Goal: Task Accomplishment & Management: Use online tool/utility

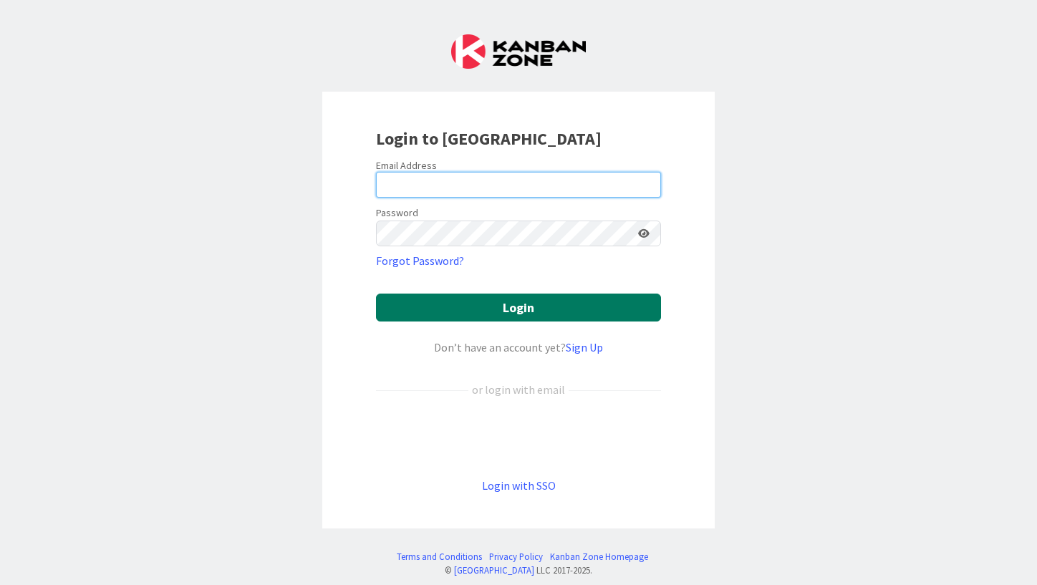
type input "[EMAIL_ADDRESS][DOMAIN_NAME]"
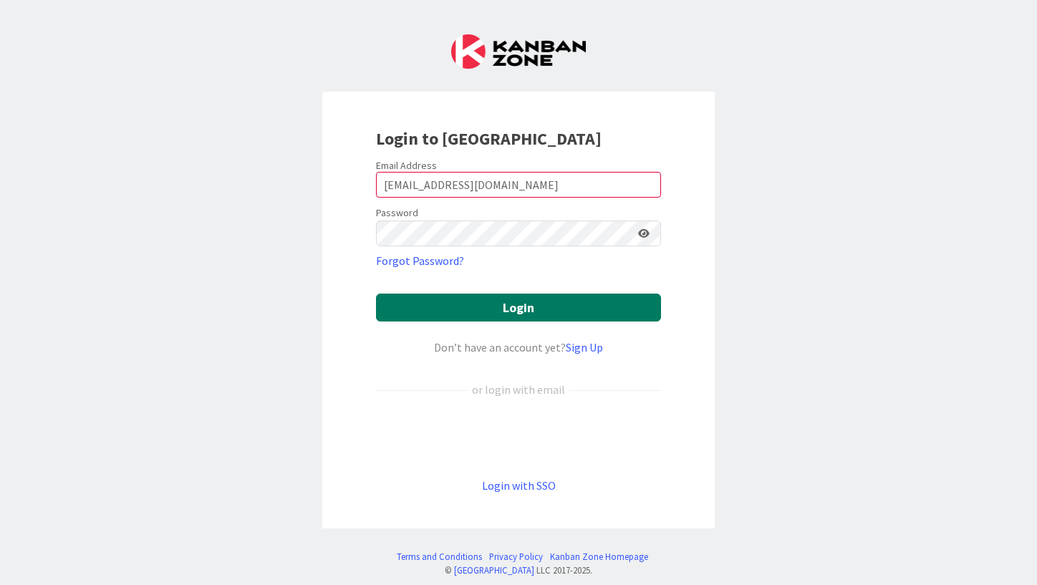
click at [492, 307] on button "Login" at bounding box center [518, 308] width 285 height 28
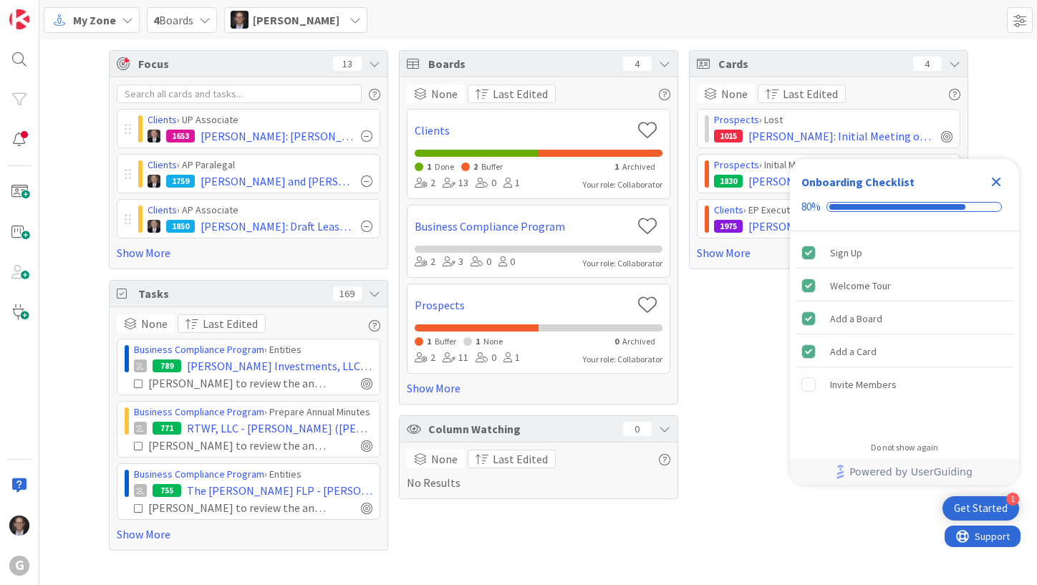
click at [104, 19] on span "My Zone" at bounding box center [94, 19] width 43 height 17
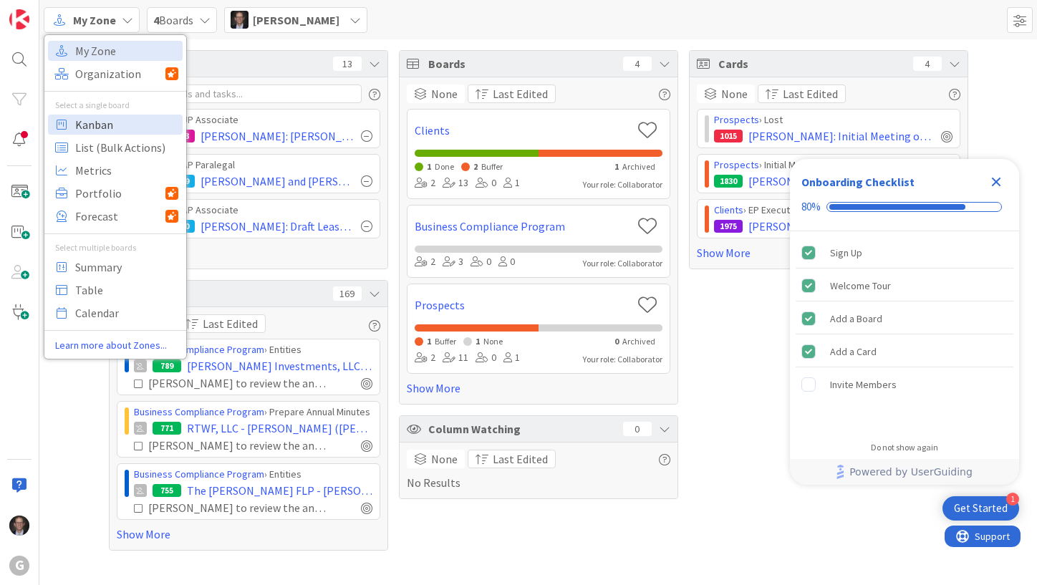
click at [95, 127] on span "Kanban" at bounding box center [126, 124] width 103 height 21
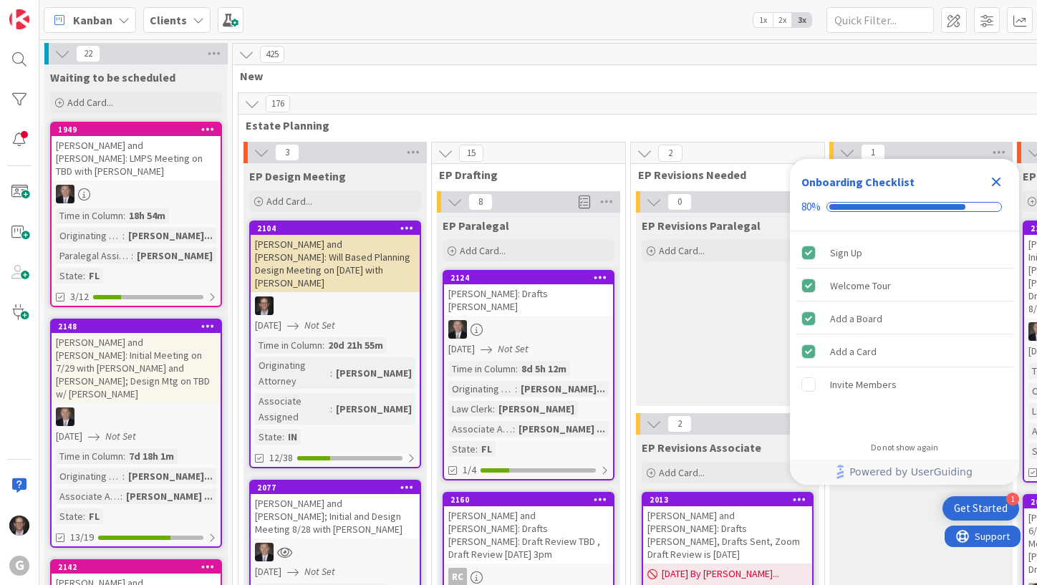
click at [997, 178] on icon "Close Checklist" at bounding box center [996, 181] width 17 height 17
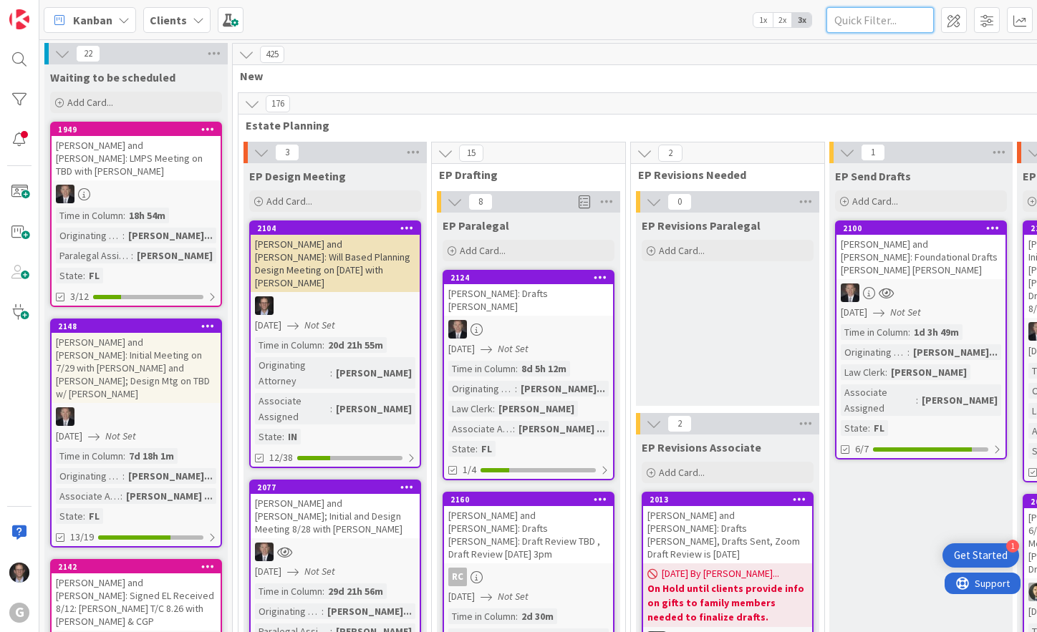
click at [854, 23] on input "text" at bounding box center [880, 20] width 107 height 26
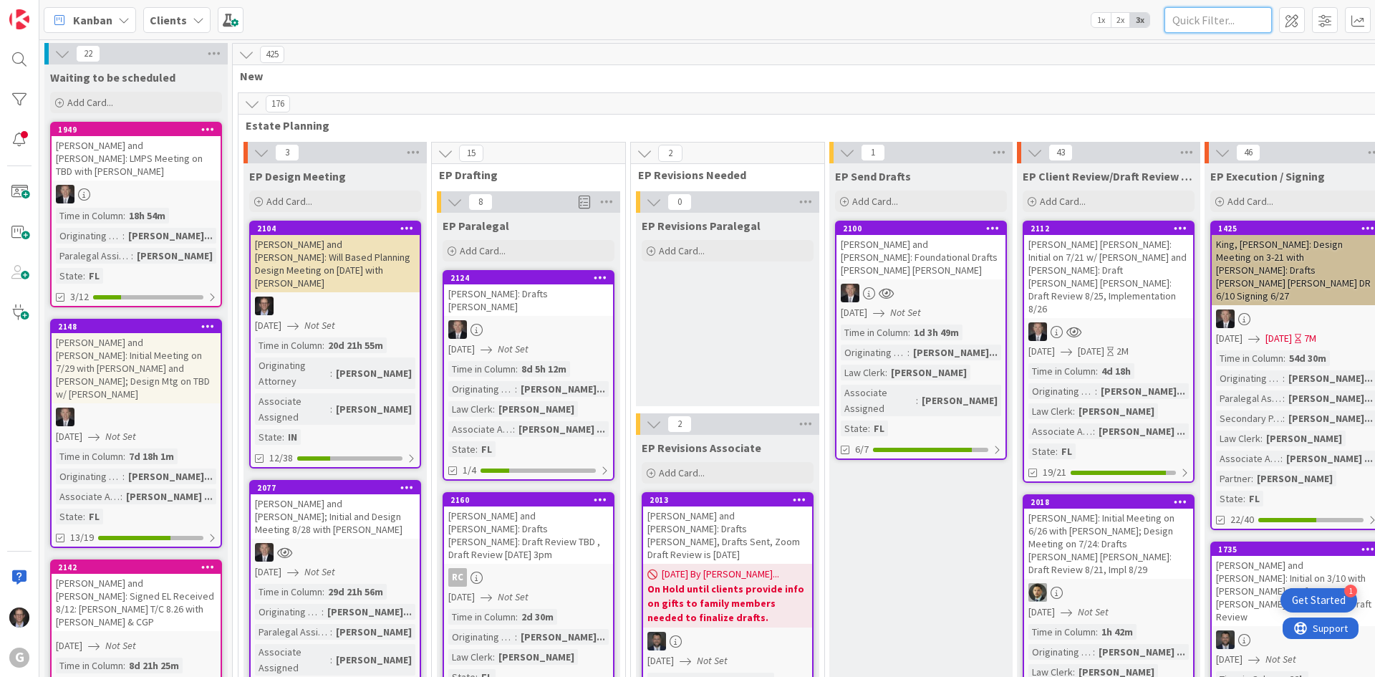
click at [1036, 24] on input "text" at bounding box center [1218, 20] width 107 height 26
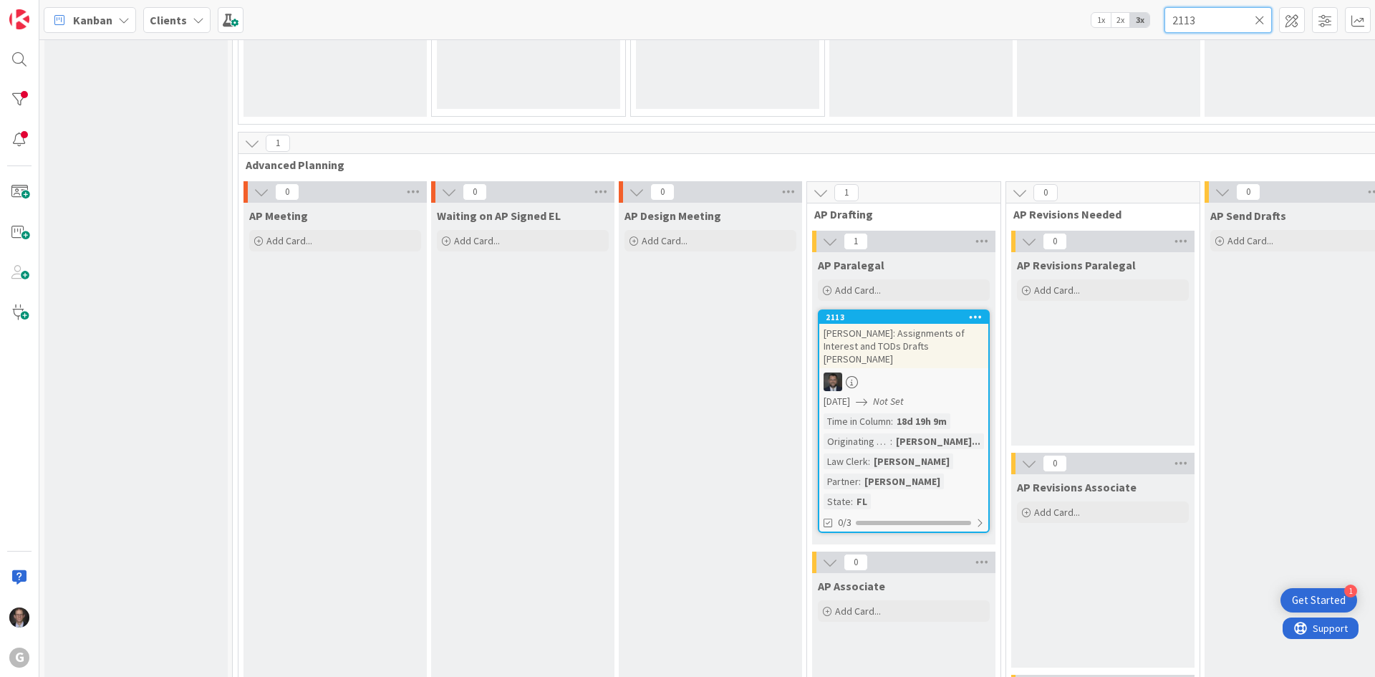
scroll to position [1074, 0]
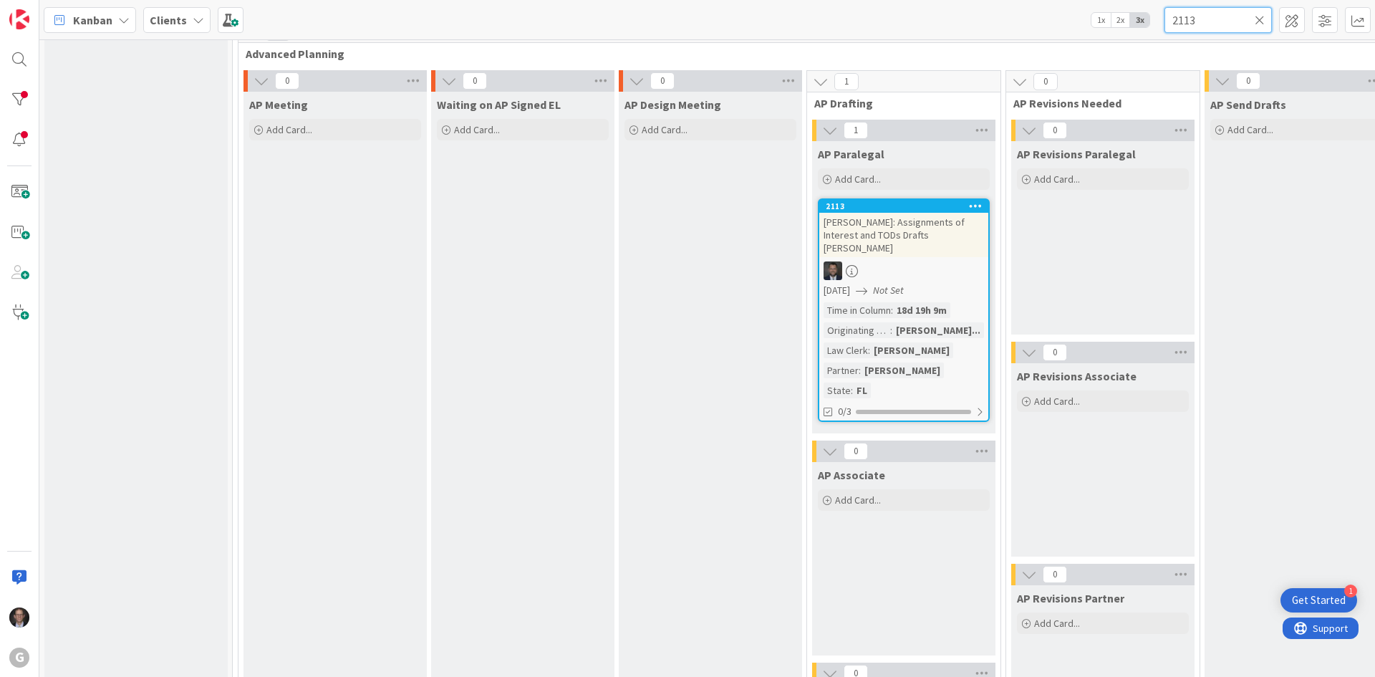
type input "2113"
click at [921, 263] on div at bounding box center [903, 270] width 169 height 19
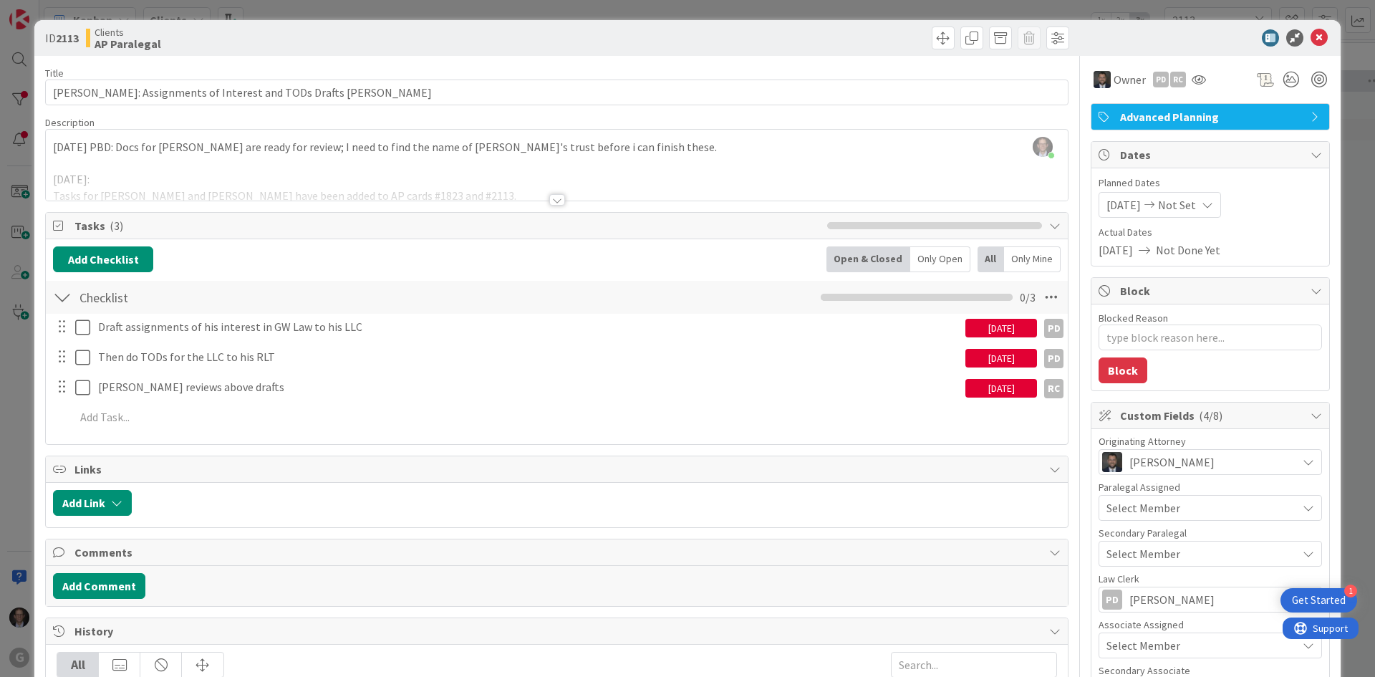
click at [551, 198] on div at bounding box center [557, 199] width 16 height 11
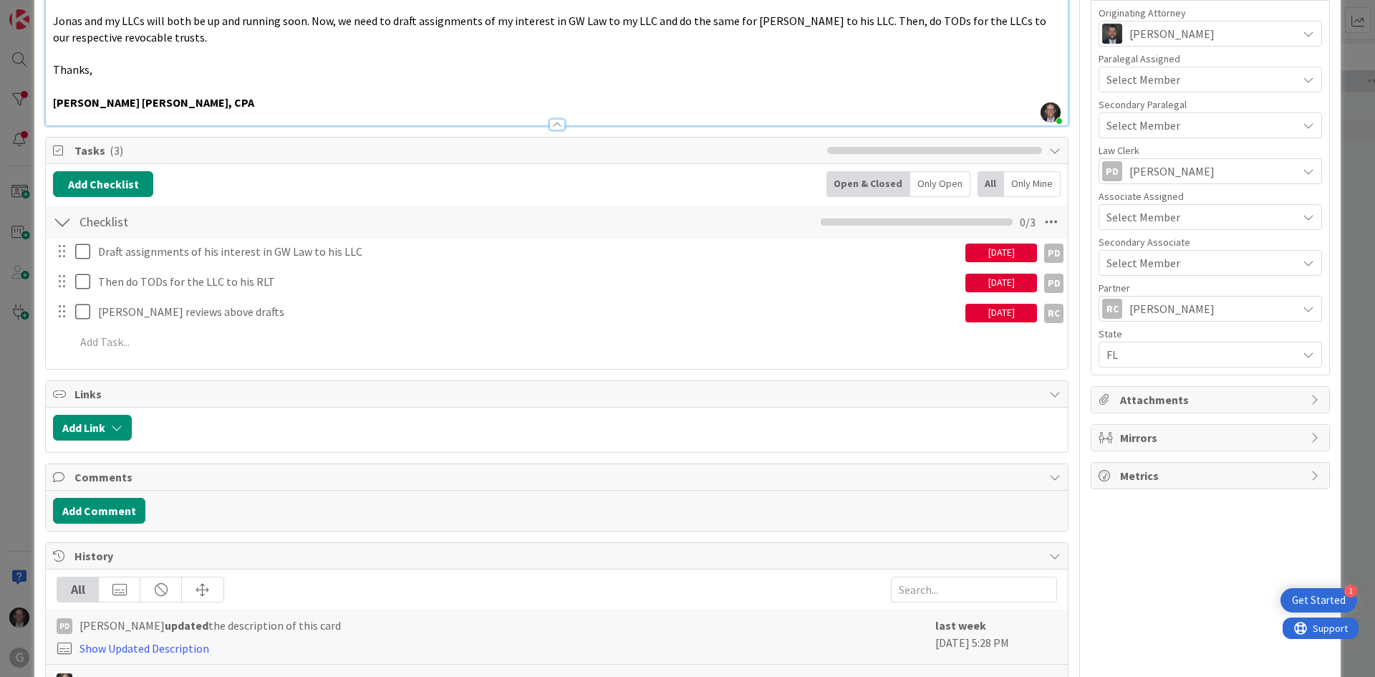
scroll to position [430, 0]
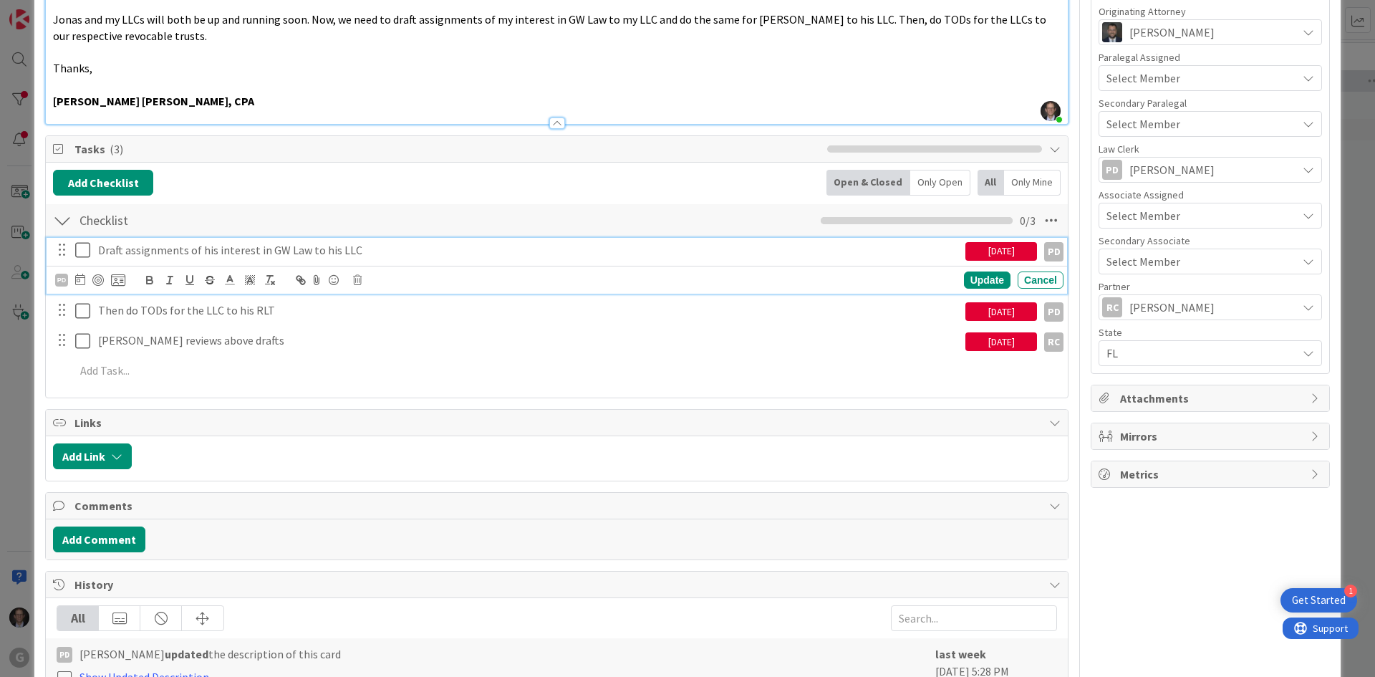
click at [367, 254] on p "Draft assignments of his interest in GW Law to his LLC" at bounding box center [529, 250] width 862 height 16
click at [77, 283] on icon at bounding box center [80, 279] width 10 height 11
type textarea "x"
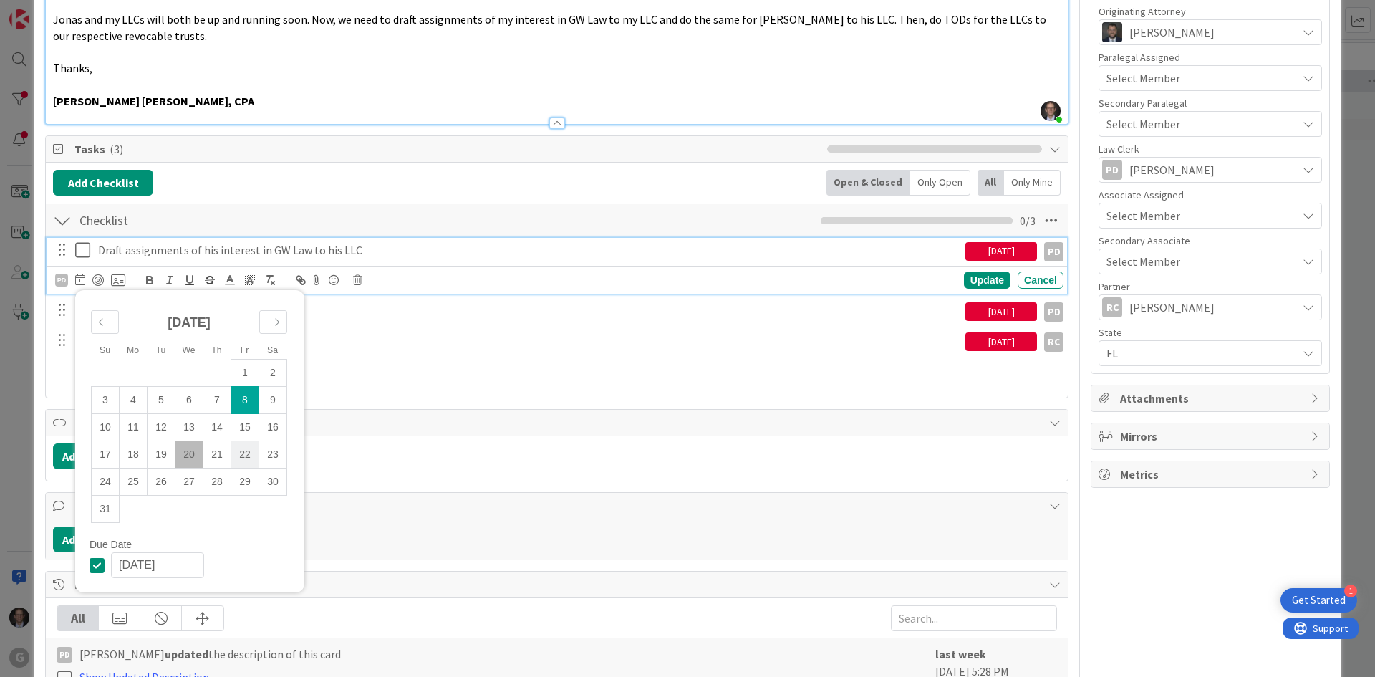
click at [244, 452] on td "22" at bounding box center [245, 454] width 28 height 27
type input "[DATE]"
type textarea "x"
click at [964, 281] on div "Update" at bounding box center [987, 279] width 47 height 17
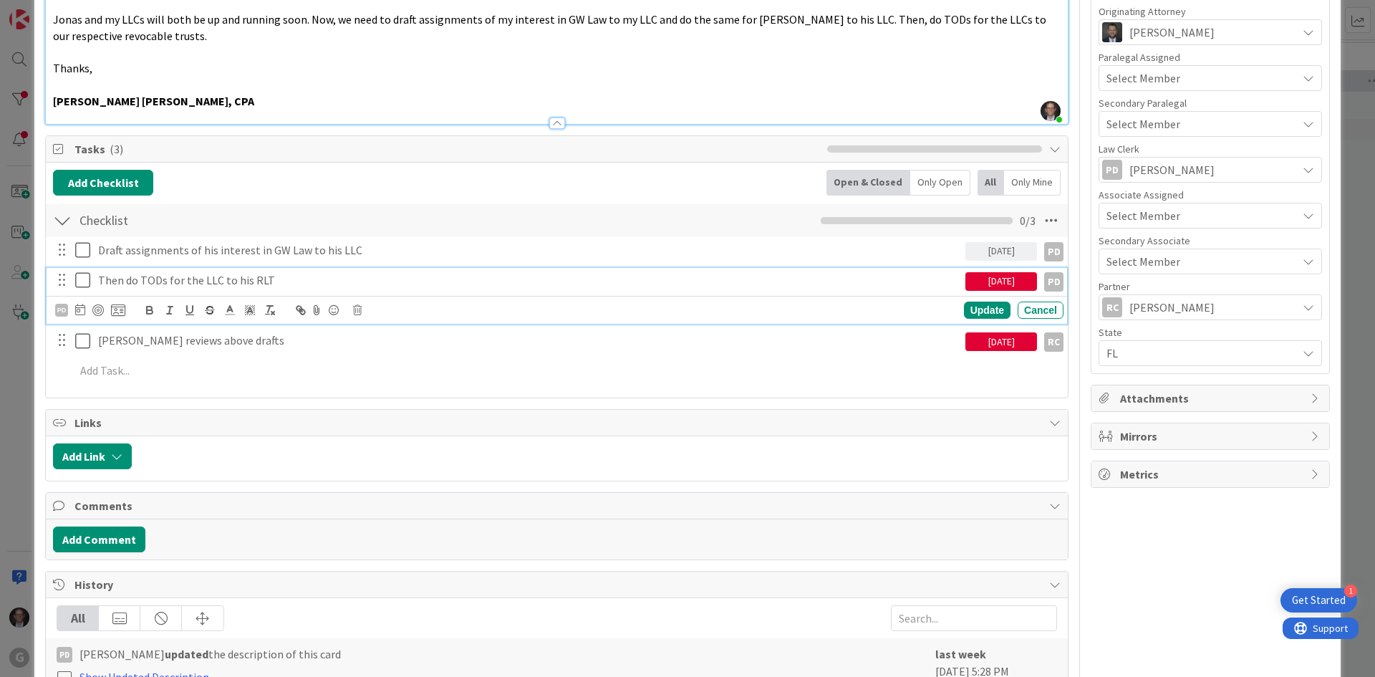
click at [251, 284] on p "Then do TODs for the LLC to his RLT" at bounding box center [529, 280] width 862 height 16
click at [83, 311] on icon at bounding box center [80, 309] width 10 height 11
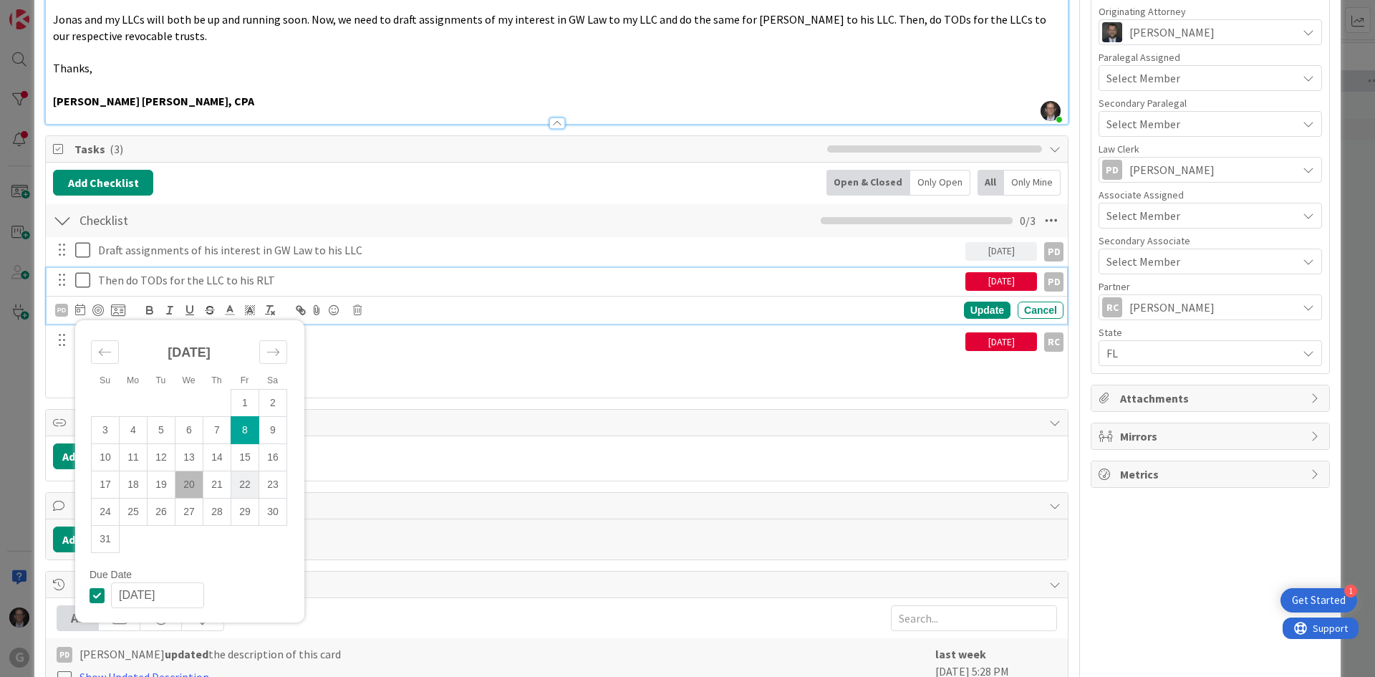
click at [243, 489] on td "22" at bounding box center [245, 484] width 28 height 27
type input "[DATE]"
type textarea "x"
click at [966, 304] on div "Update" at bounding box center [987, 310] width 47 height 17
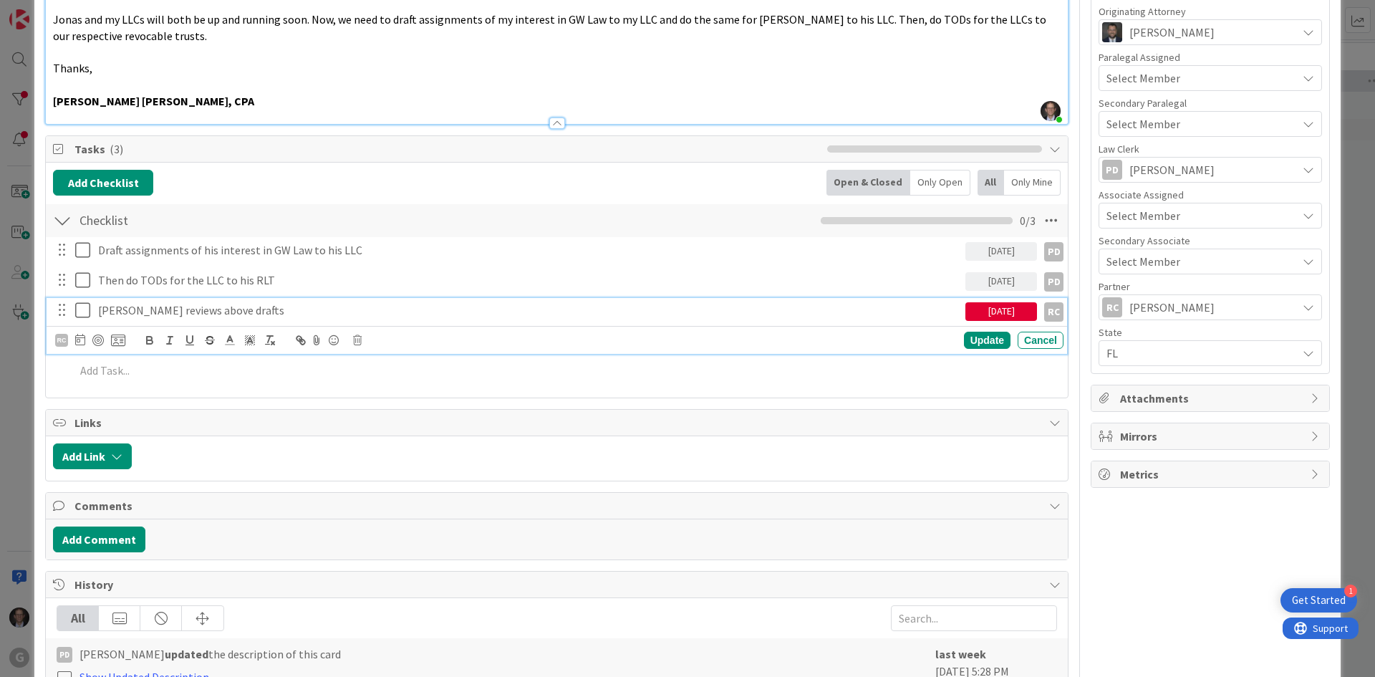
click at [230, 311] on p "[PERSON_NAME] reviews above drafts" at bounding box center [529, 310] width 862 height 16
click at [964, 340] on div "Update" at bounding box center [987, 340] width 47 height 17
click at [184, 307] on p "[PERSON_NAME] reviews above drafts" at bounding box center [529, 310] width 862 height 16
click at [79, 341] on icon at bounding box center [80, 339] width 10 height 11
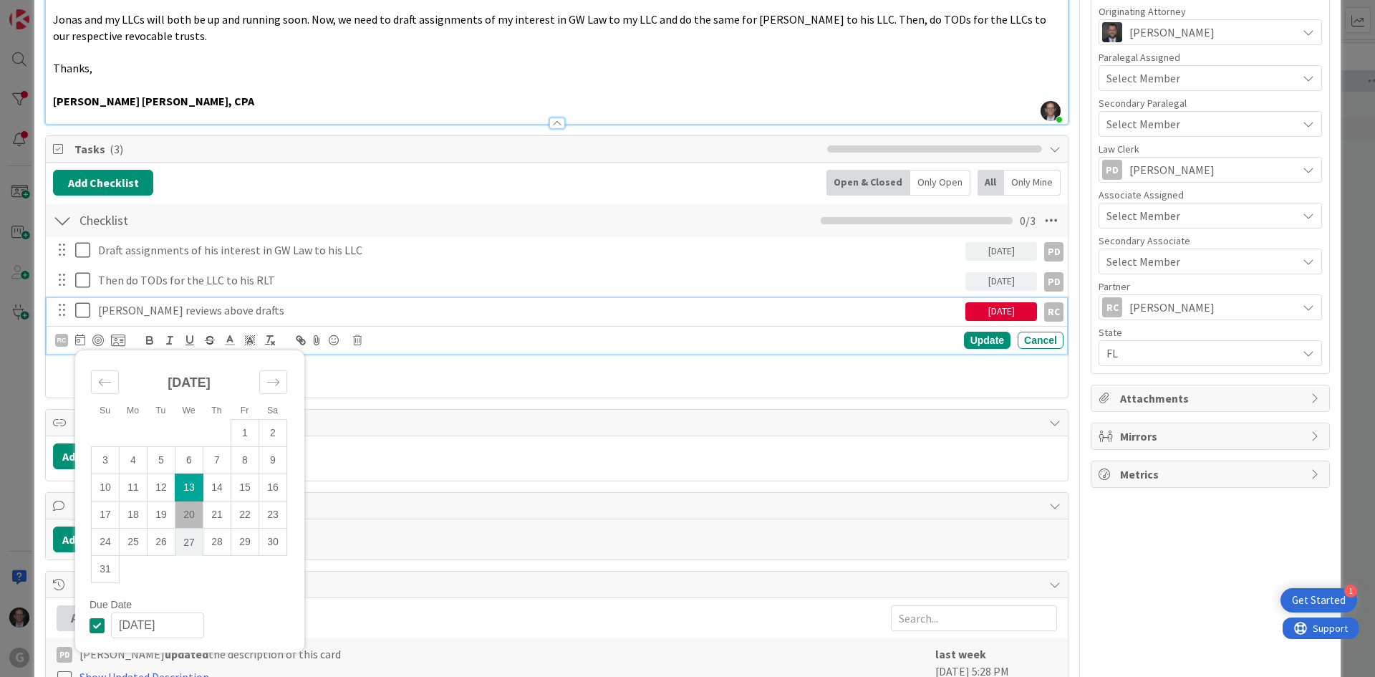
click at [187, 540] on td "27" at bounding box center [189, 542] width 28 height 27
type input "[DATE]"
type textarea "x"
click at [978, 337] on div "Update" at bounding box center [987, 340] width 47 height 17
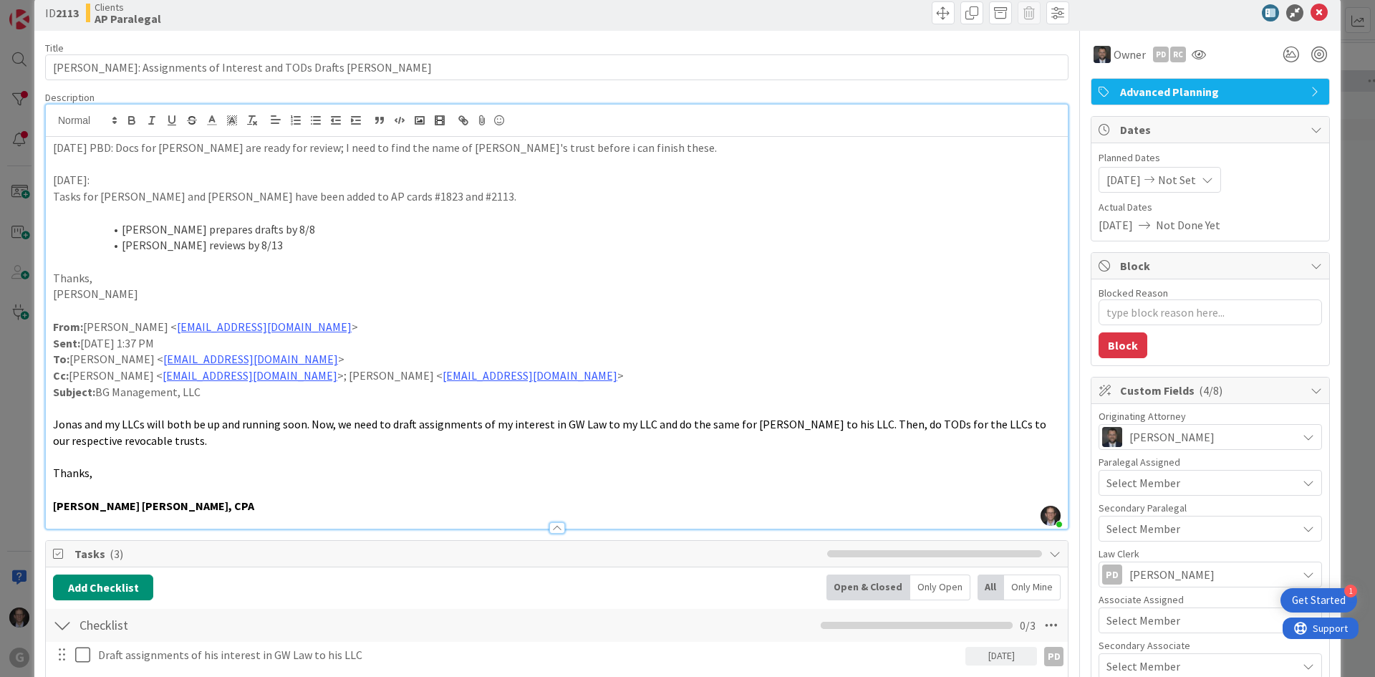
scroll to position [0, 0]
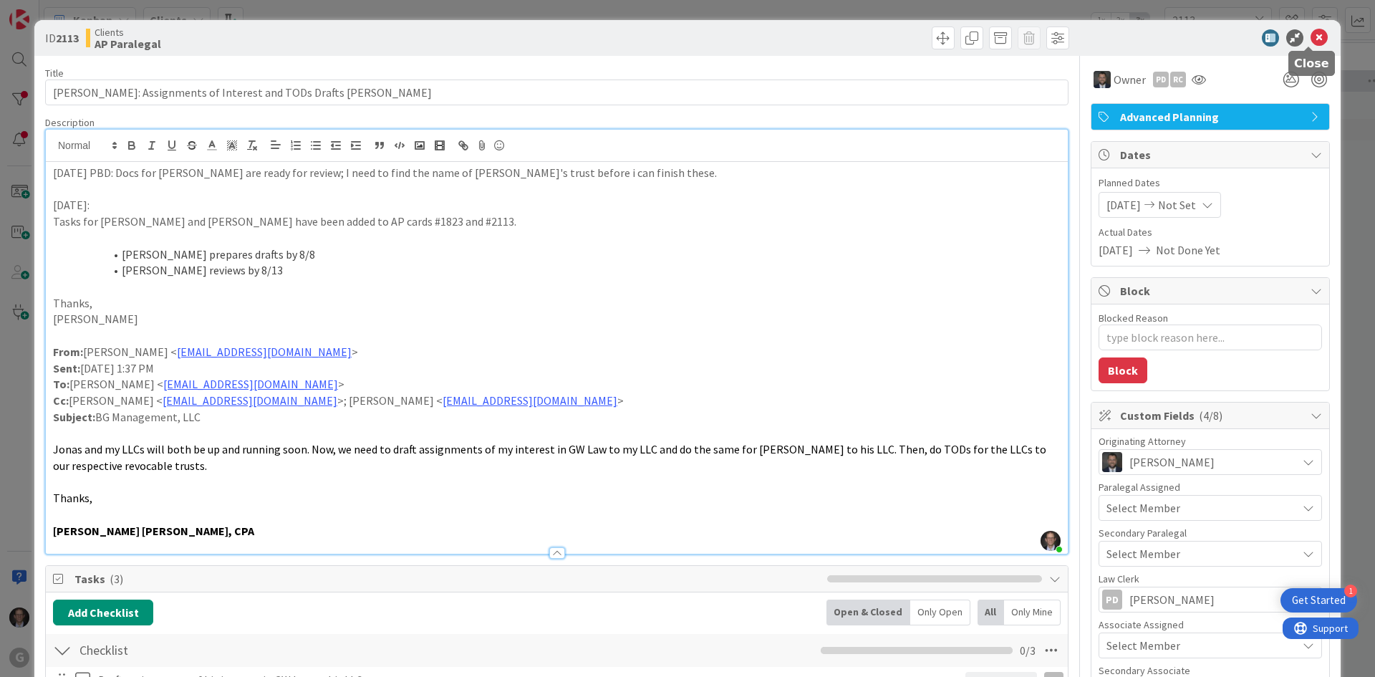
click at [1036, 32] on icon at bounding box center [1319, 37] width 17 height 17
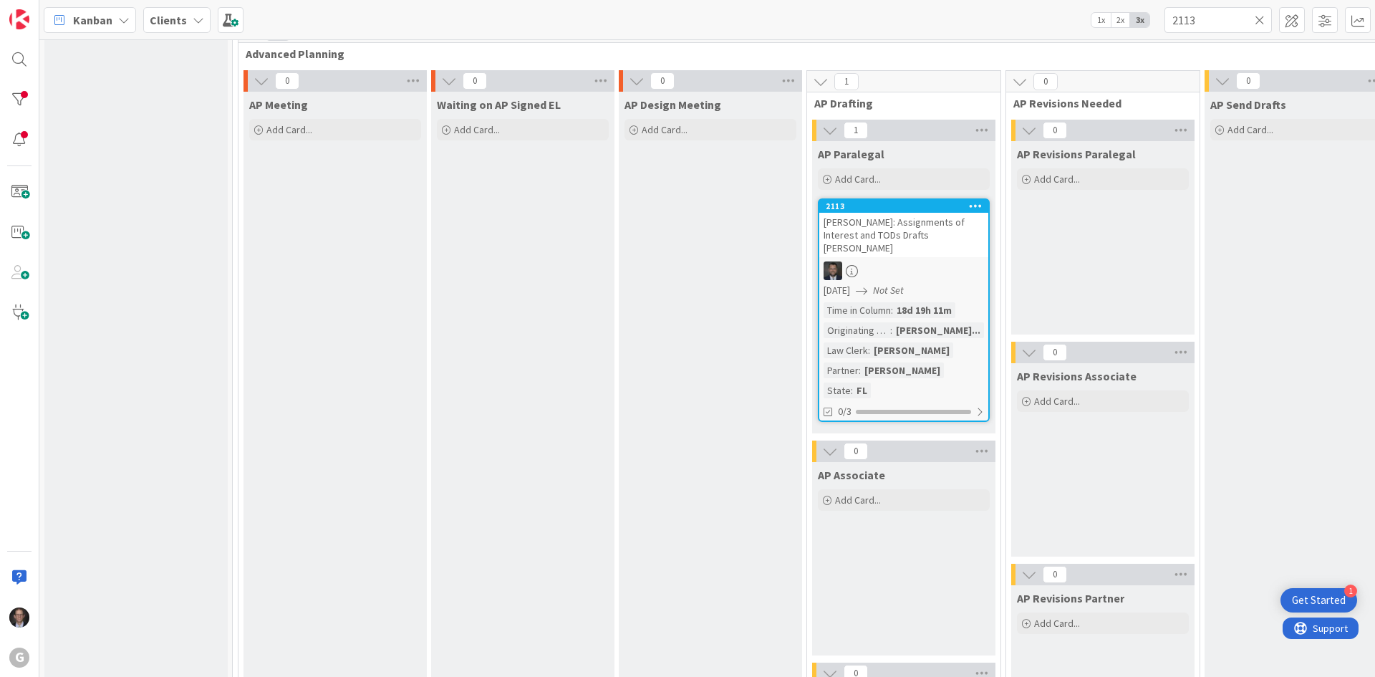
click at [1036, 19] on icon at bounding box center [1260, 20] width 10 height 13
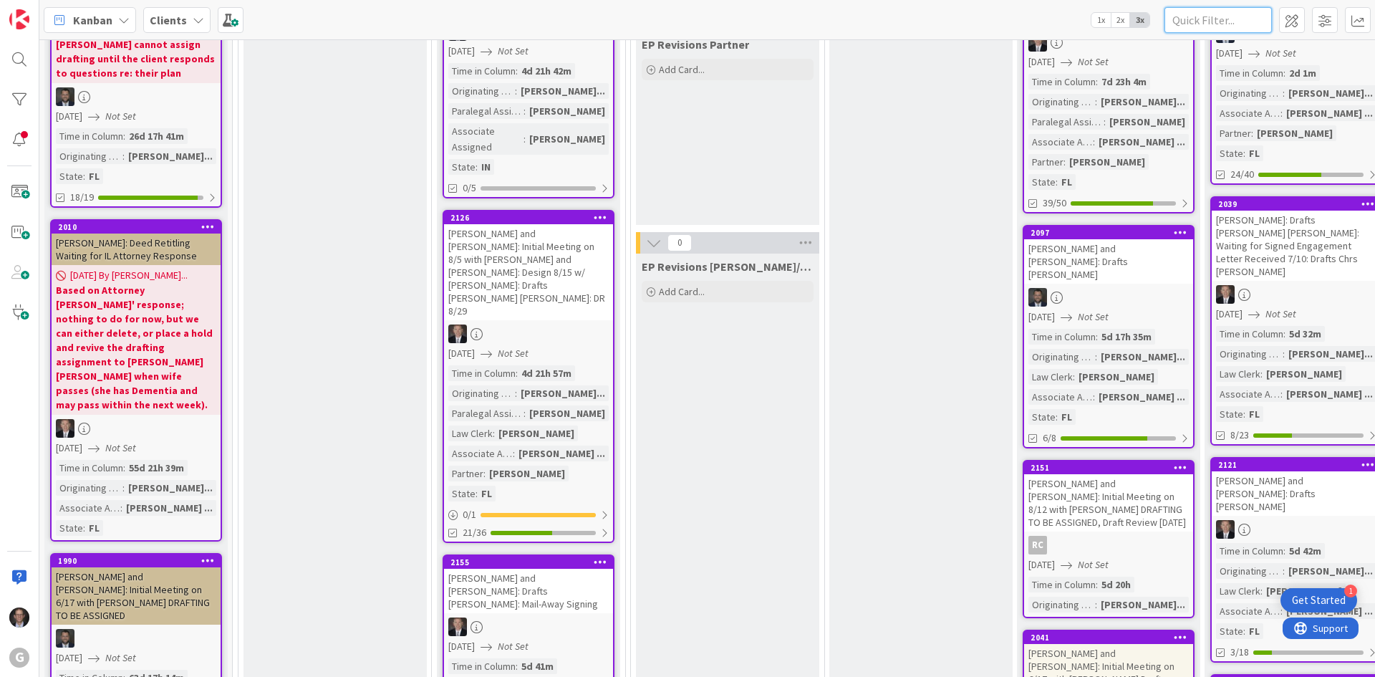
click at [1036, 21] on input "text" at bounding box center [1218, 20] width 107 height 26
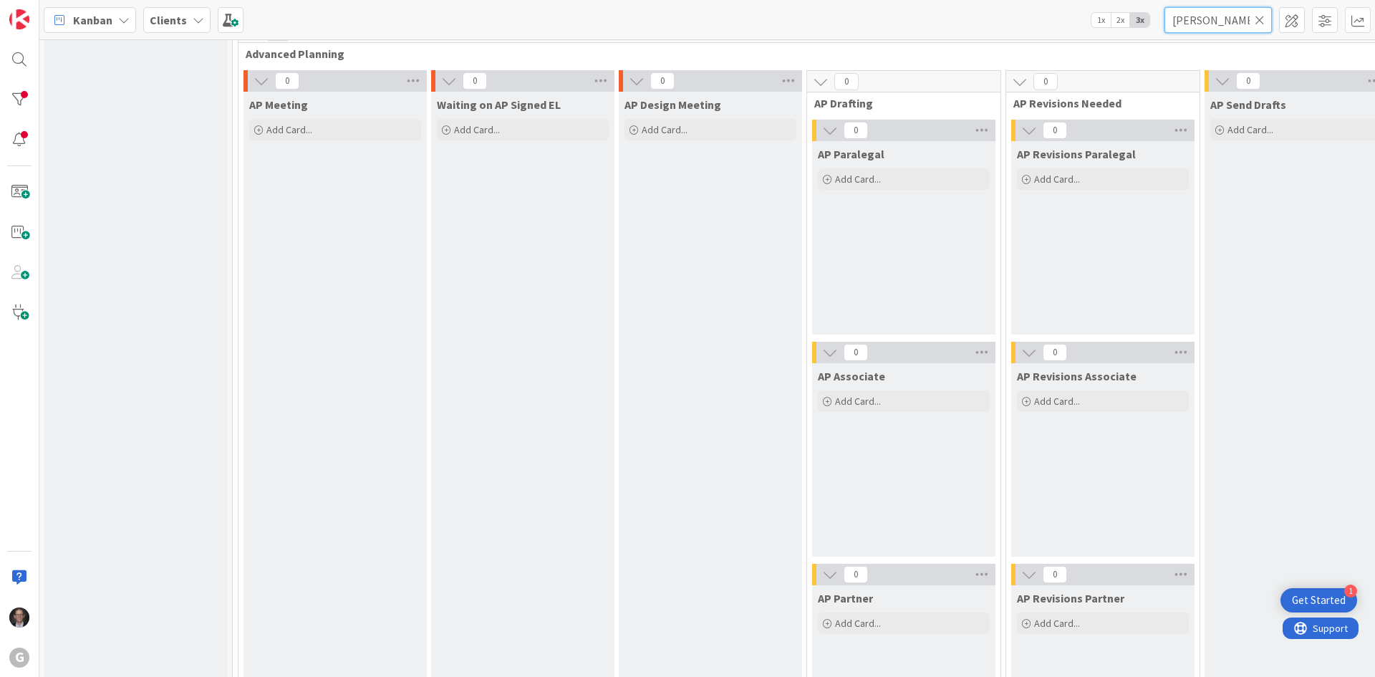
type input "[PERSON_NAME]"
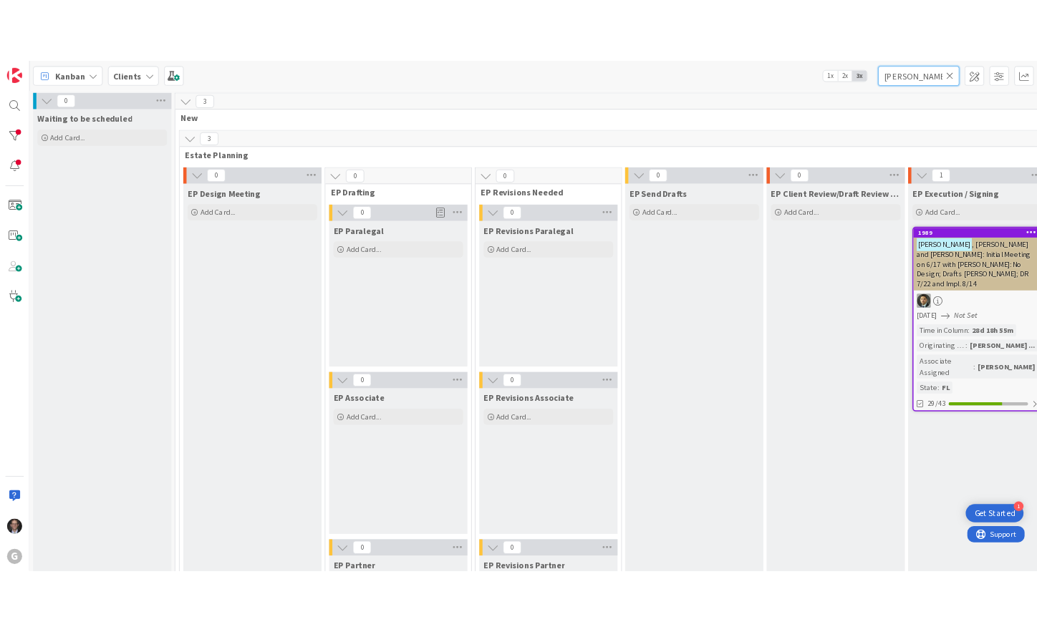
scroll to position [0, 314]
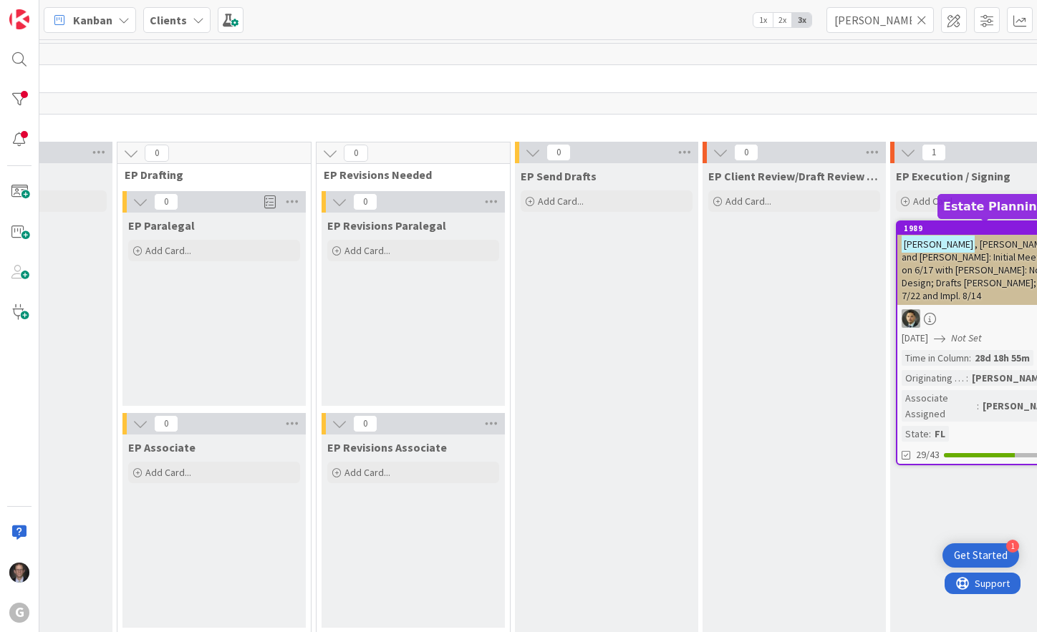
click at [950, 276] on span ", [PERSON_NAME] and [PERSON_NAME]: Initial Meeting on 6/17 with [PERSON_NAME]: …" at bounding box center [977, 270] width 151 height 64
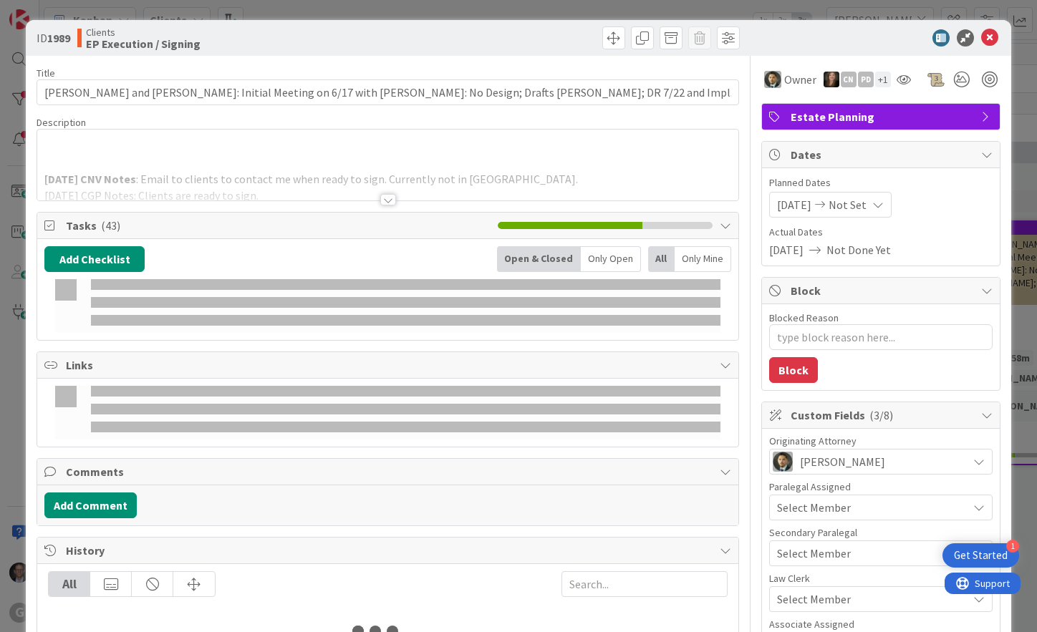
type textarea "x"
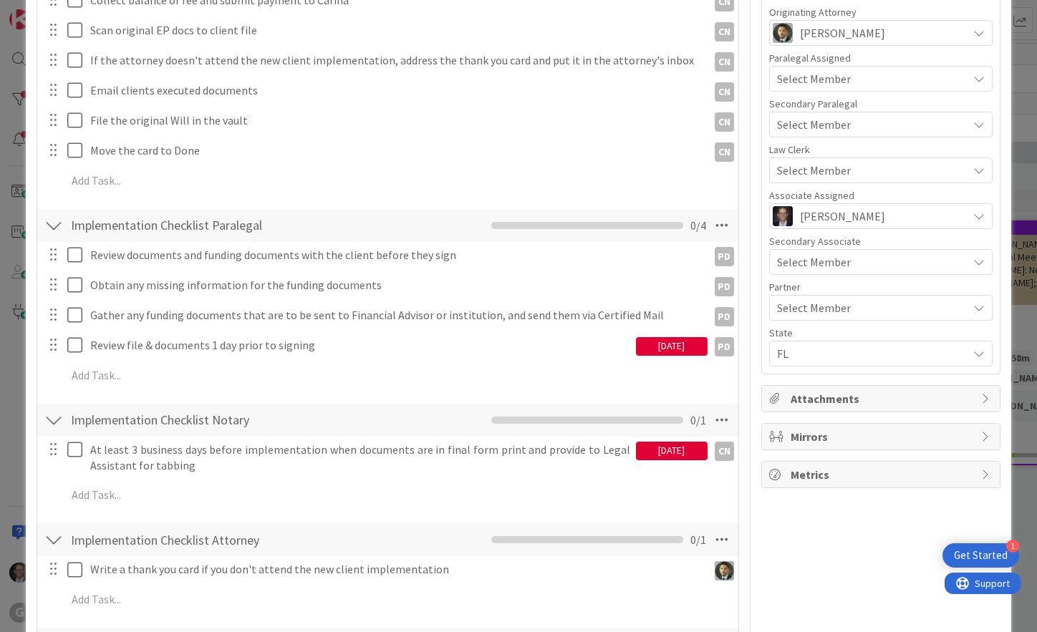
scroll to position [430, 0]
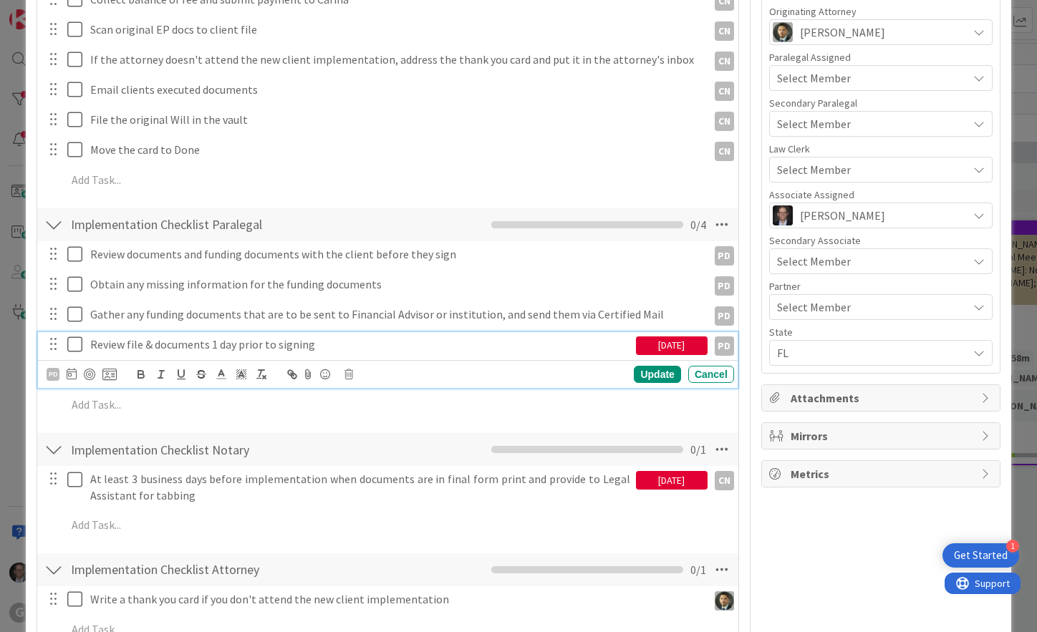
click at [254, 344] on p "Review file & documents 1 day prior to signing" at bounding box center [360, 345] width 540 height 16
click at [72, 372] on icon at bounding box center [72, 373] width 10 height 11
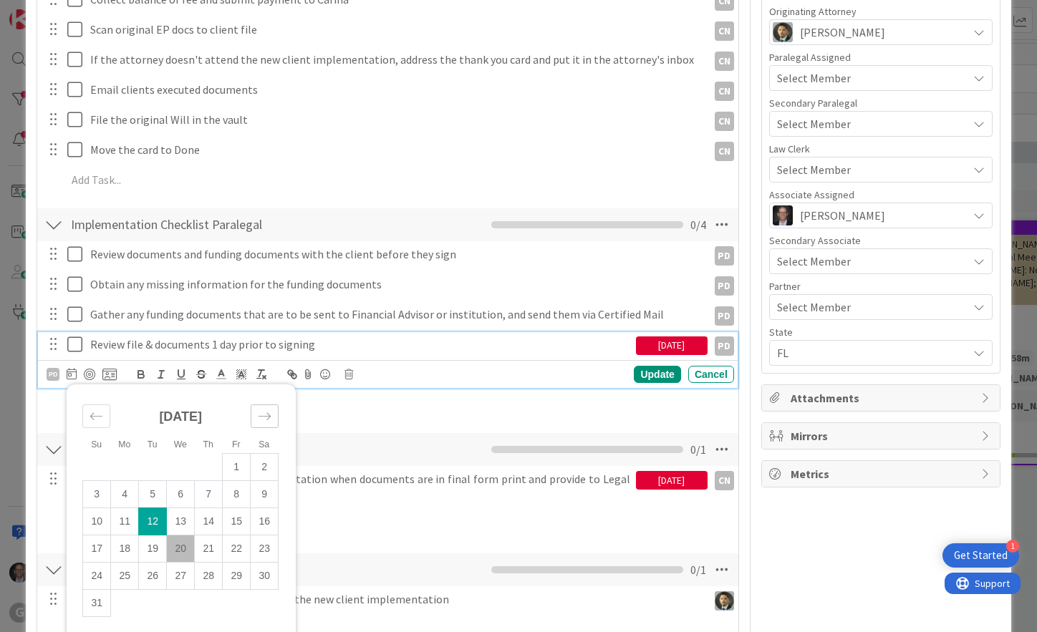
click at [265, 415] on icon "Move forward to switch to the next month." at bounding box center [265, 417] width 14 height 14
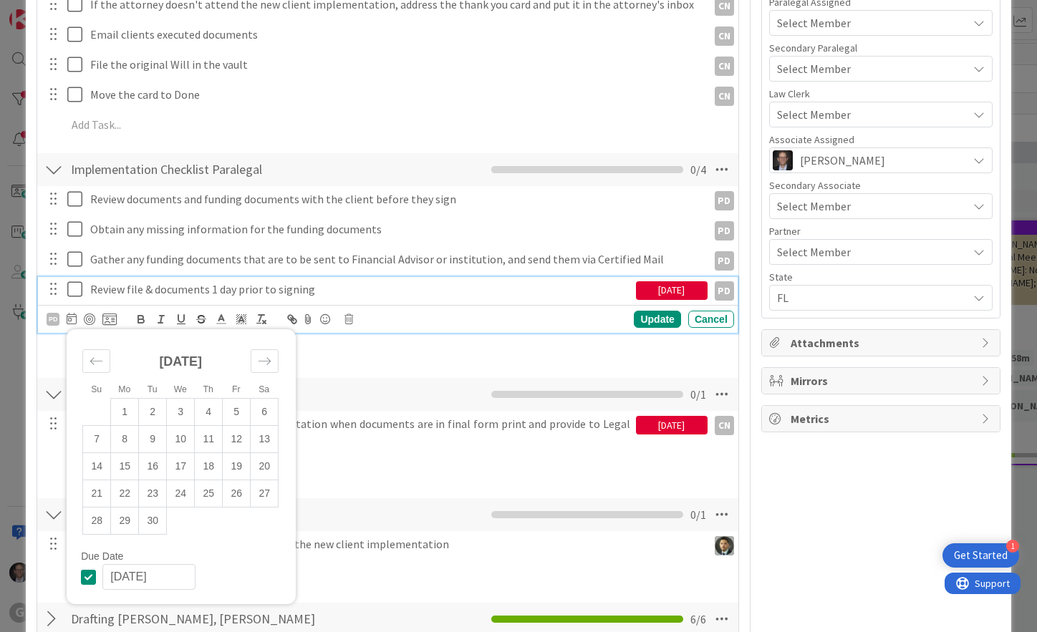
scroll to position [501, 0]
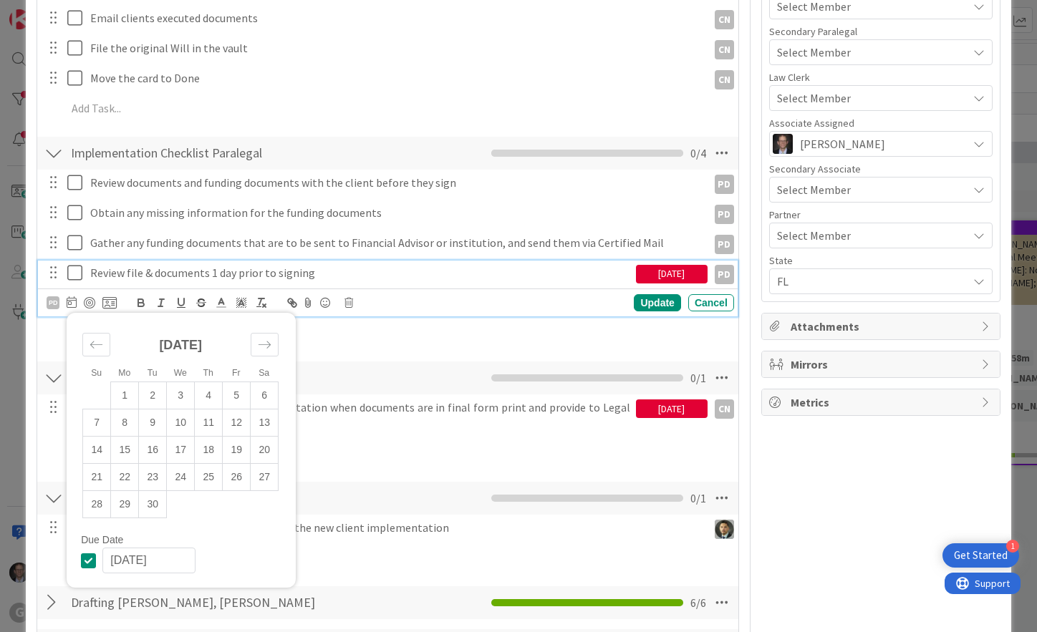
click at [83, 559] on icon at bounding box center [91, 560] width 21 height 17
type textarea "x"
click at [640, 306] on div "Update" at bounding box center [657, 302] width 47 height 17
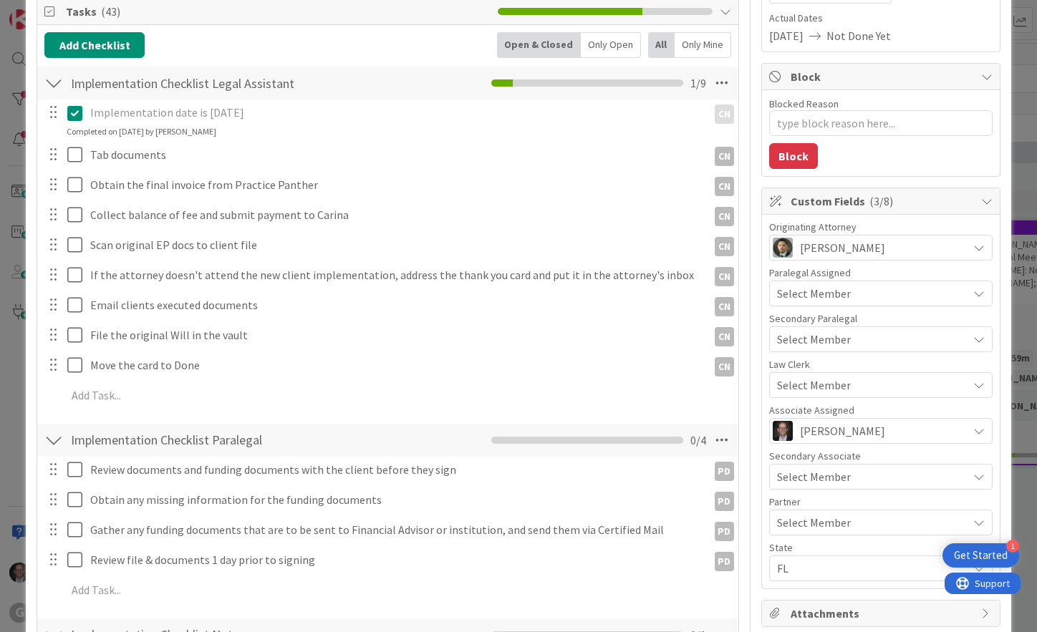
scroll to position [0, 0]
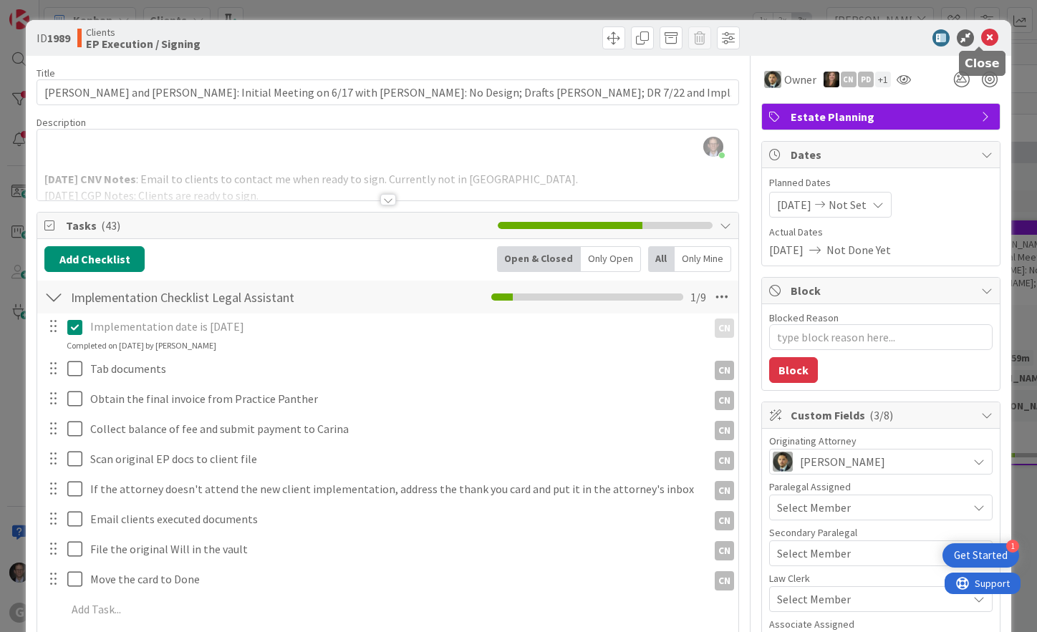
click at [981, 34] on icon at bounding box center [989, 37] width 17 height 17
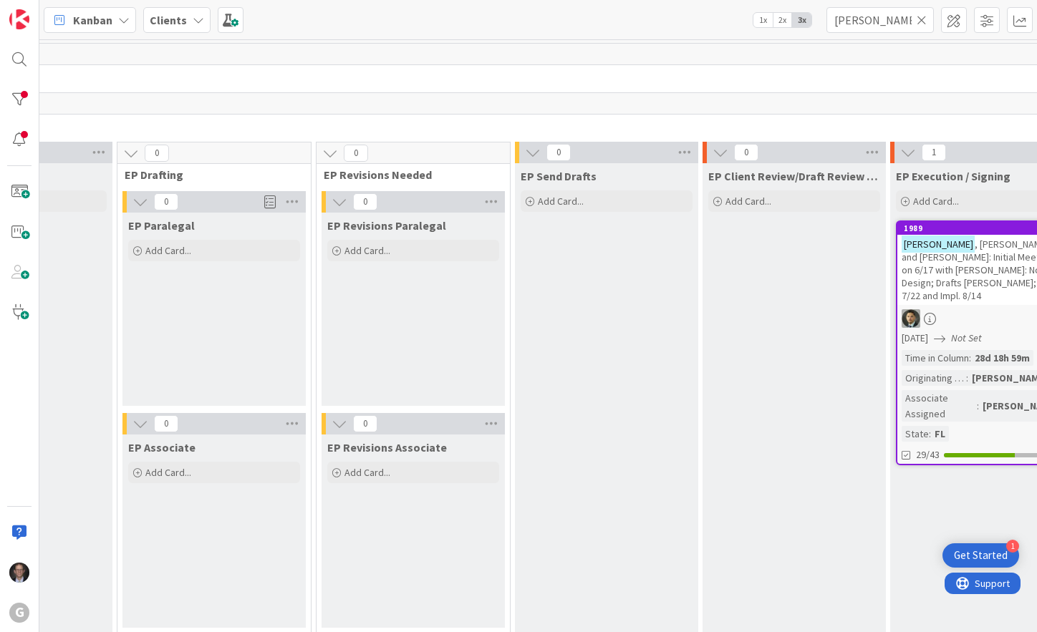
click at [923, 19] on icon at bounding box center [922, 20] width 10 height 13
click at [879, 24] on input "text" at bounding box center [880, 20] width 107 height 26
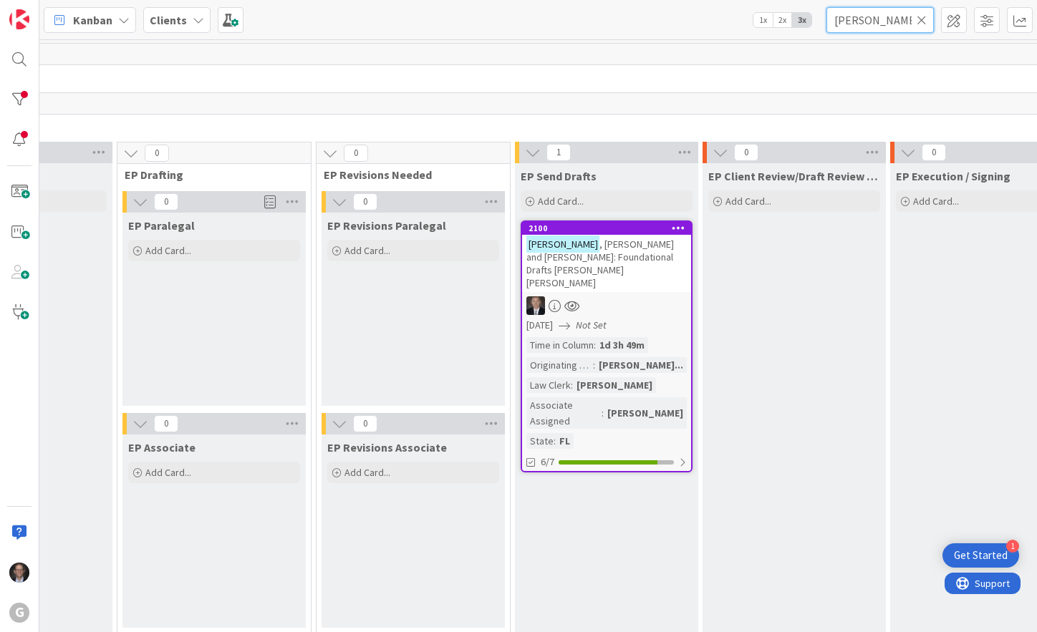
type input "[PERSON_NAME]"
click at [603, 261] on span ", [PERSON_NAME] and [PERSON_NAME]: Foundational Drafts [PERSON_NAME] [PERSON_NA…" at bounding box center [600, 264] width 148 height 52
type textarea "x"
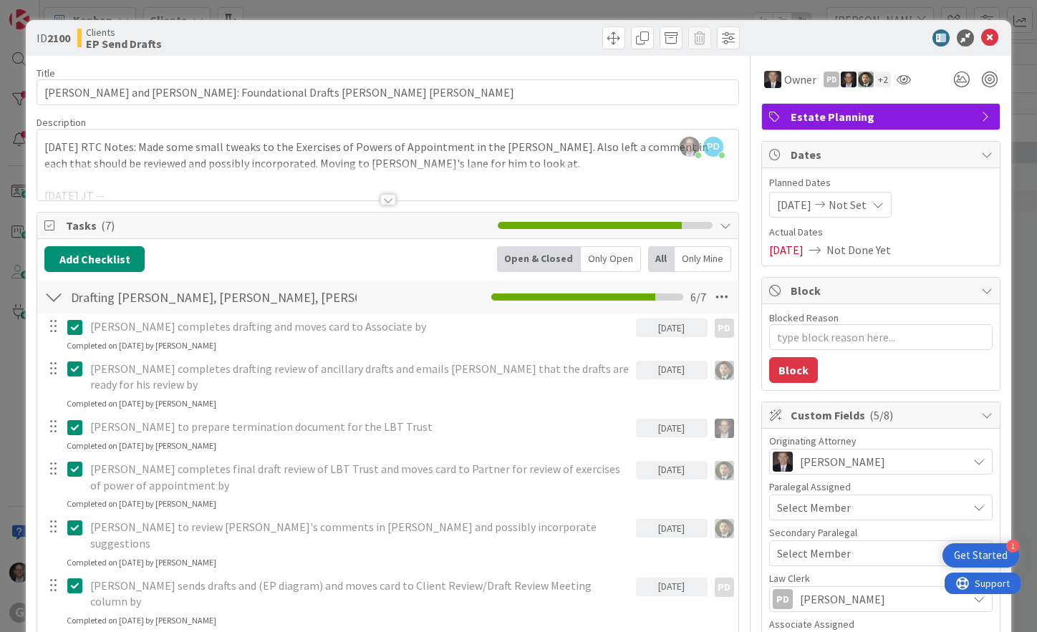
click at [387, 202] on div at bounding box center [388, 199] width 16 height 11
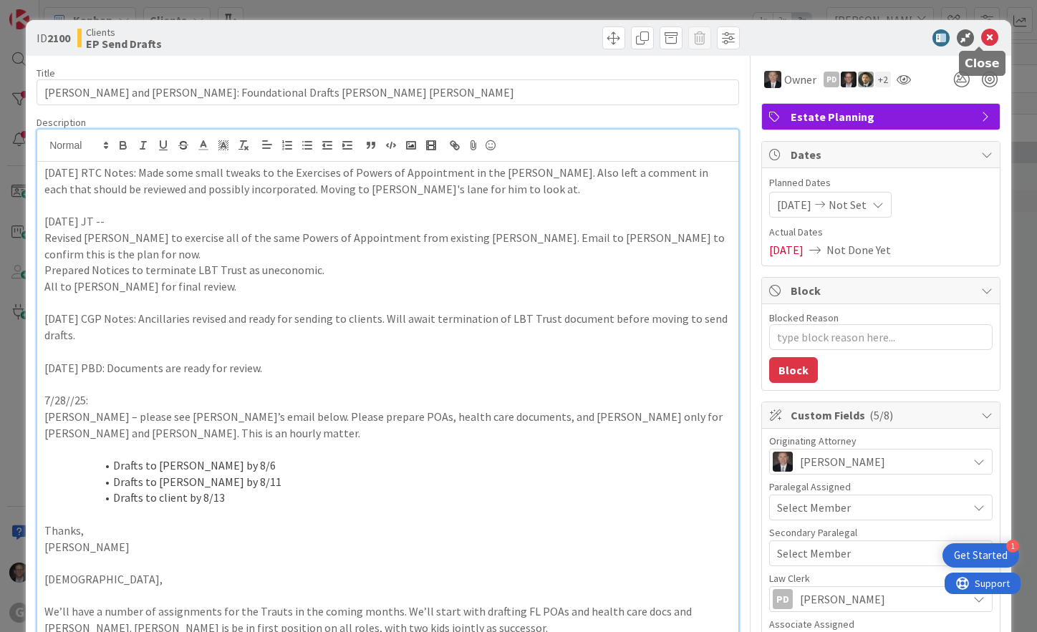
click at [982, 35] on icon at bounding box center [989, 37] width 17 height 17
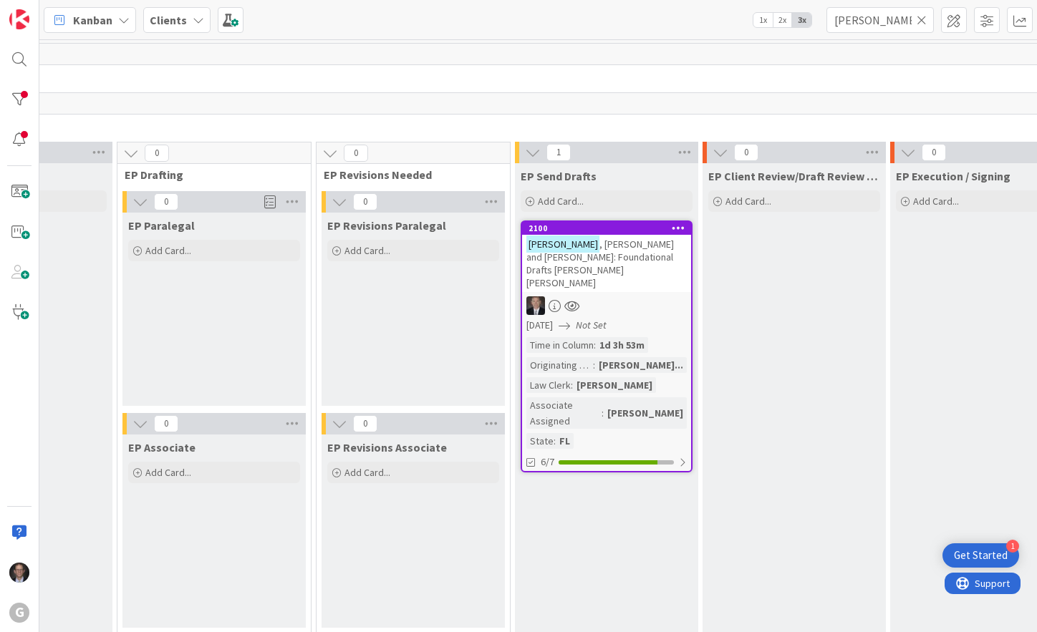
click at [922, 18] on icon at bounding box center [922, 20] width 10 height 13
click at [890, 19] on input "text" at bounding box center [880, 20] width 107 height 26
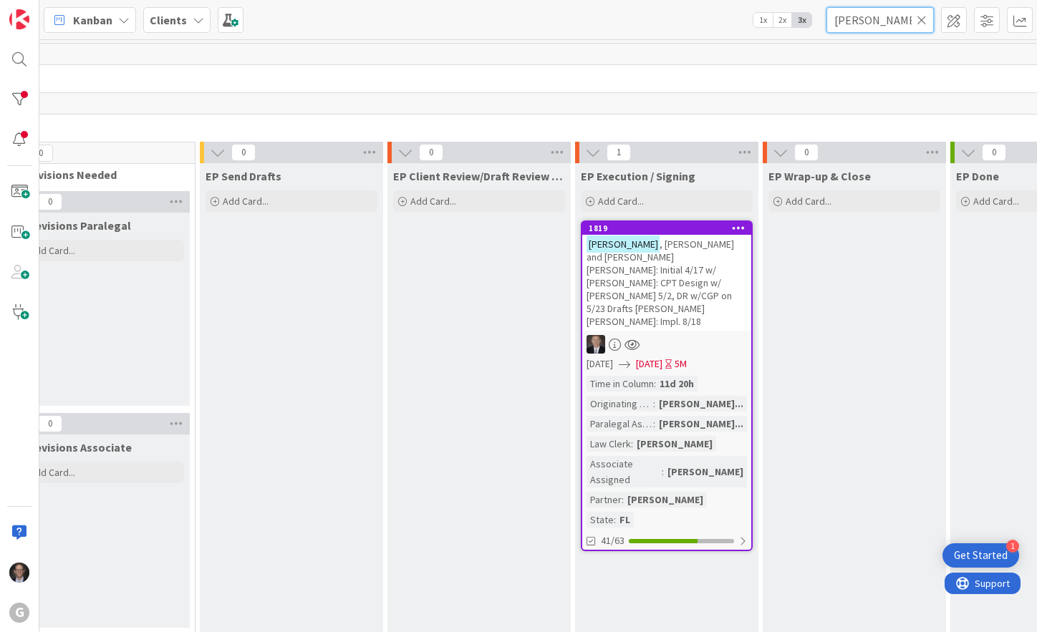
scroll to position [0, 627]
type input "[PERSON_NAME]"
click at [663, 251] on span ", [PERSON_NAME] and [PERSON_NAME] [PERSON_NAME]: Initial 4/17 w/ [PERSON_NAME]:…" at bounding box center [663, 283] width 148 height 90
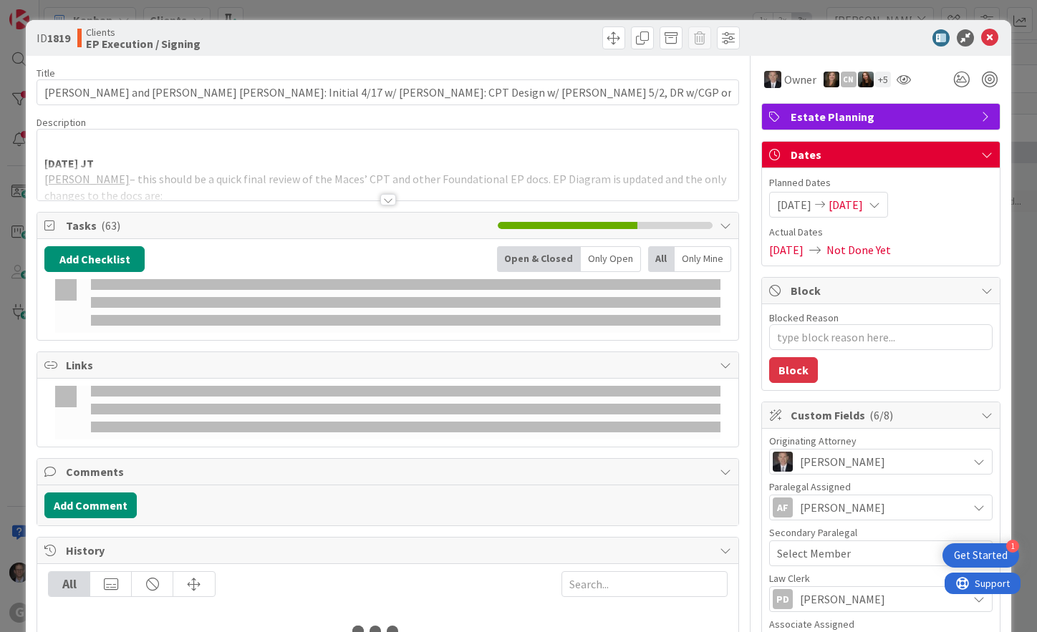
type textarea "x"
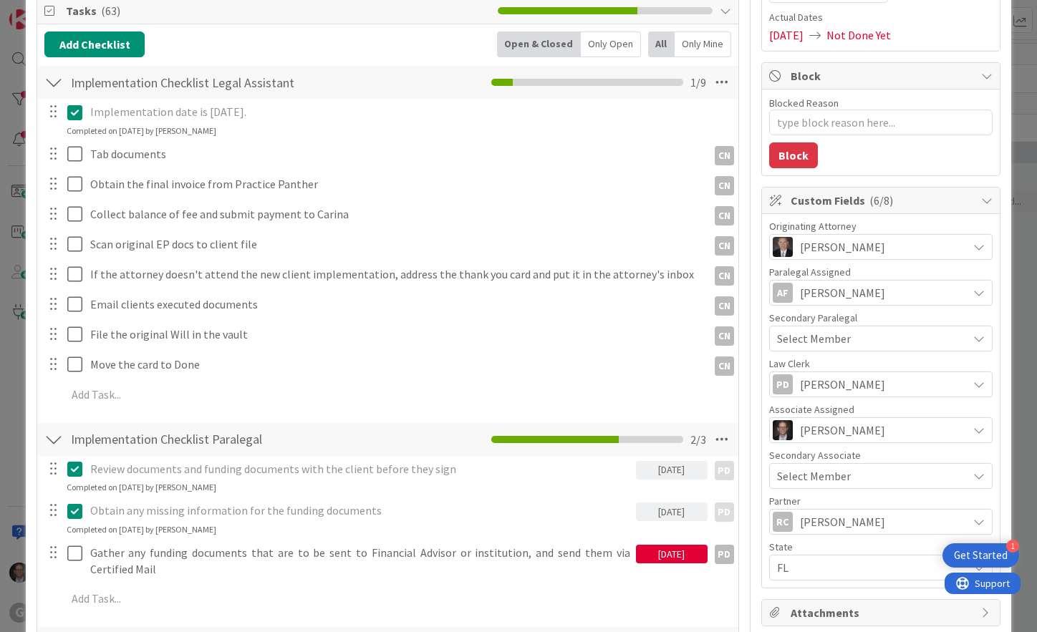
scroll to position [287, 0]
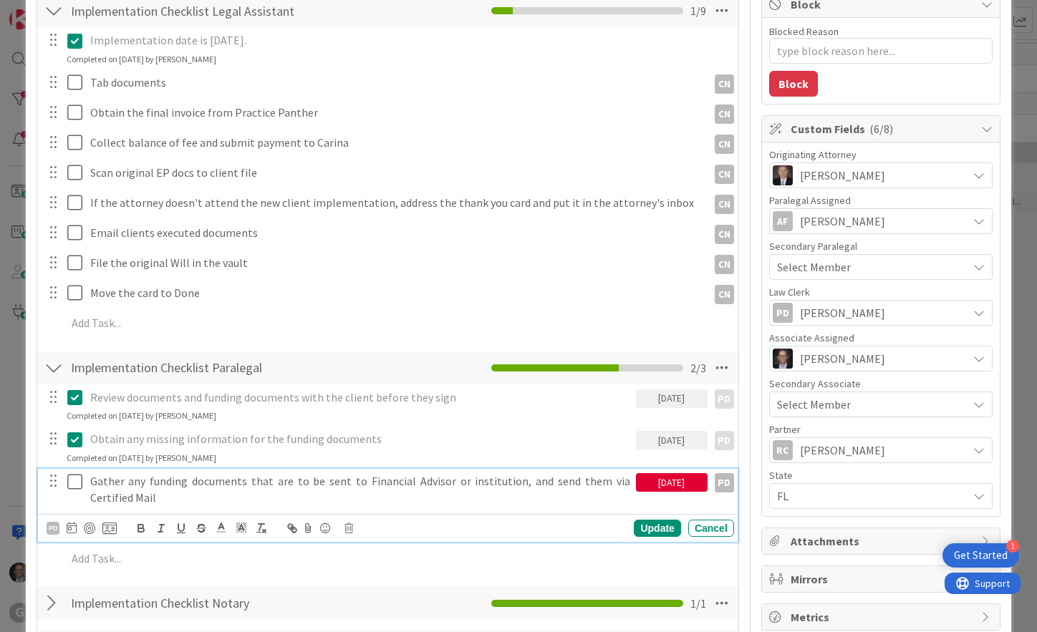
click at [175, 485] on p "Gather any funding documents that are to be sent to Financial Advisor or instit…" at bounding box center [360, 489] width 540 height 32
click at [73, 527] on icon at bounding box center [72, 527] width 10 height 11
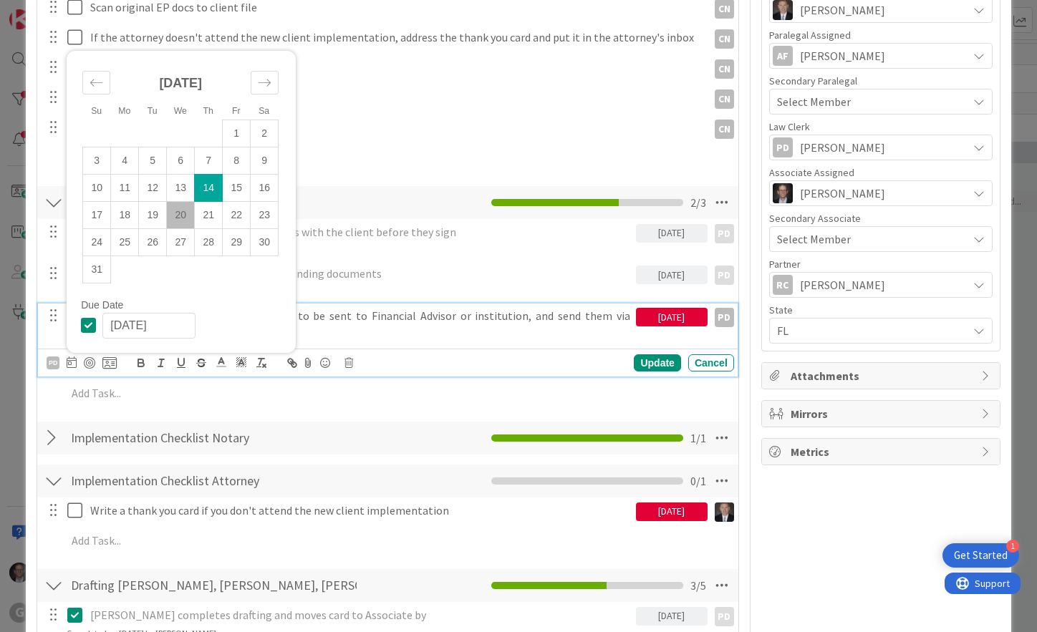
scroll to position [501, 0]
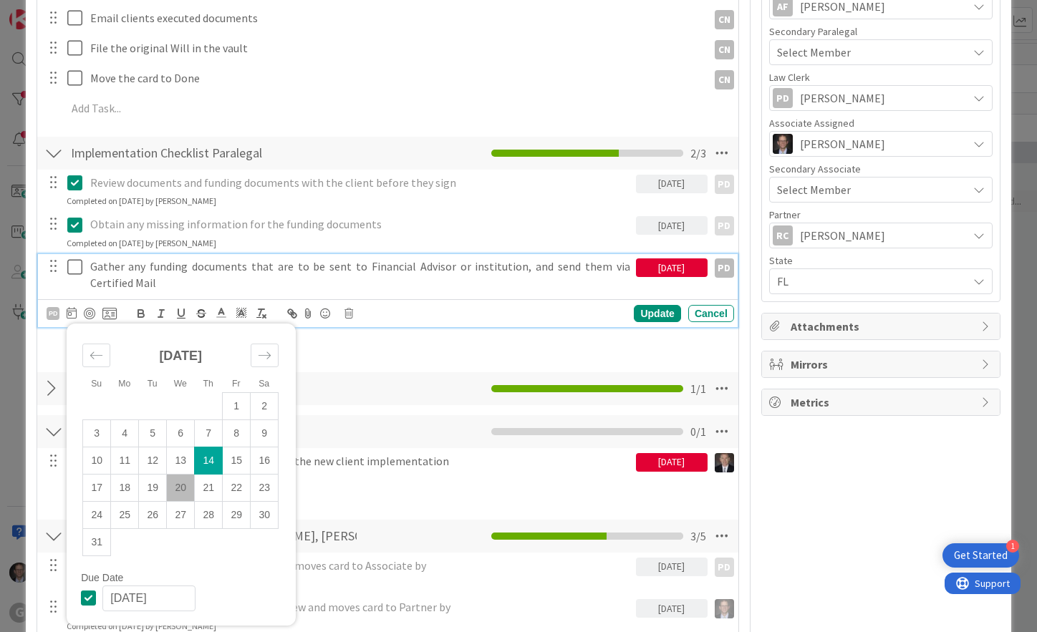
click at [89, 584] on icon at bounding box center [91, 597] width 21 height 17
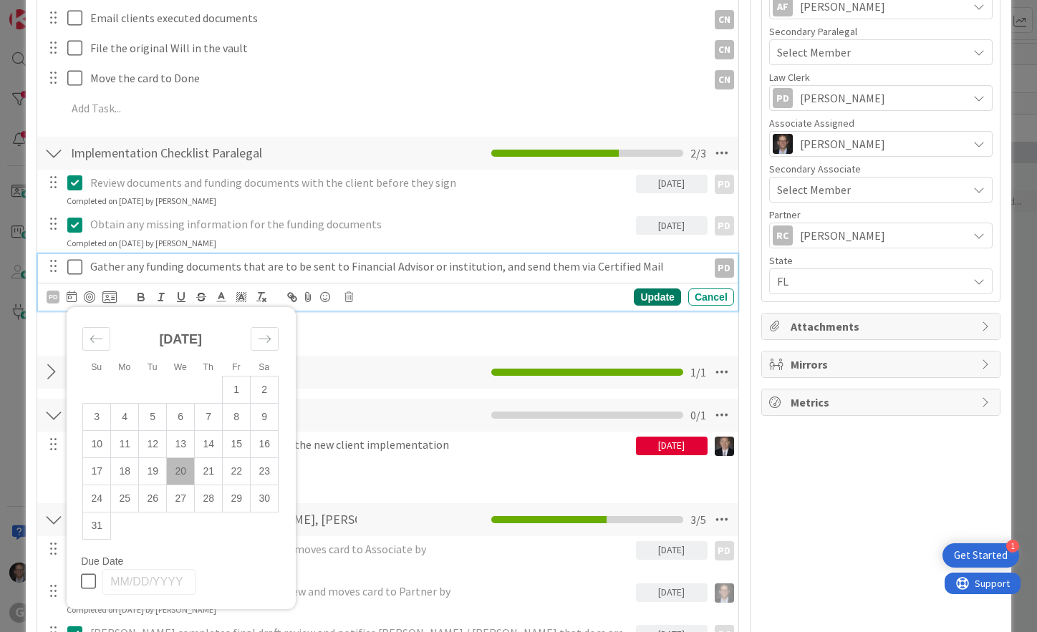
type textarea "x"
click at [657, 300] on div "Update" at bounding box center [657, 297] width 47 height 17
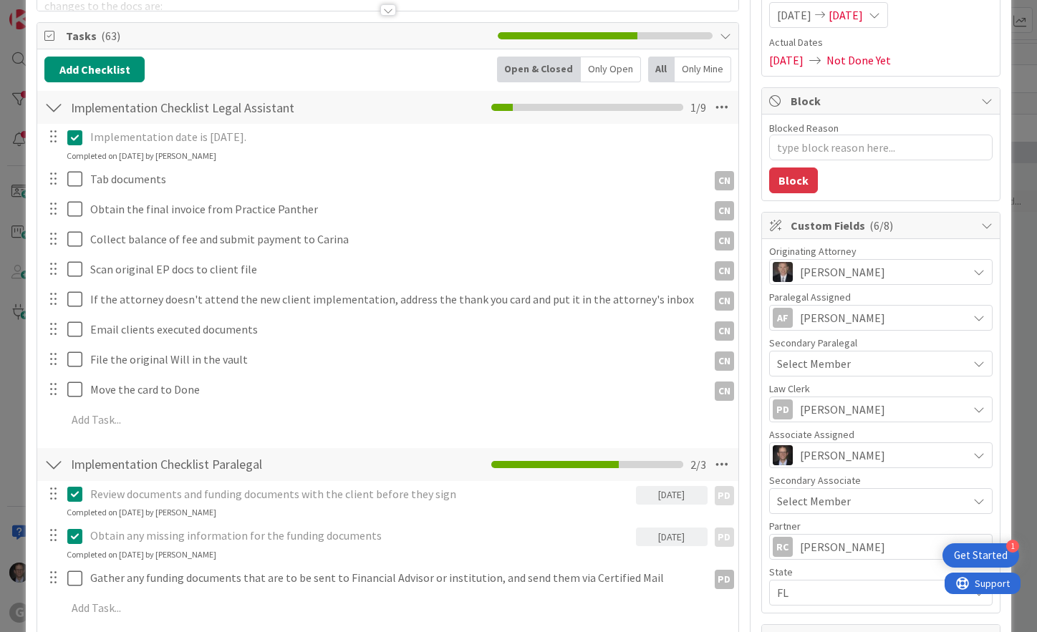
scroll to position [0, 0]
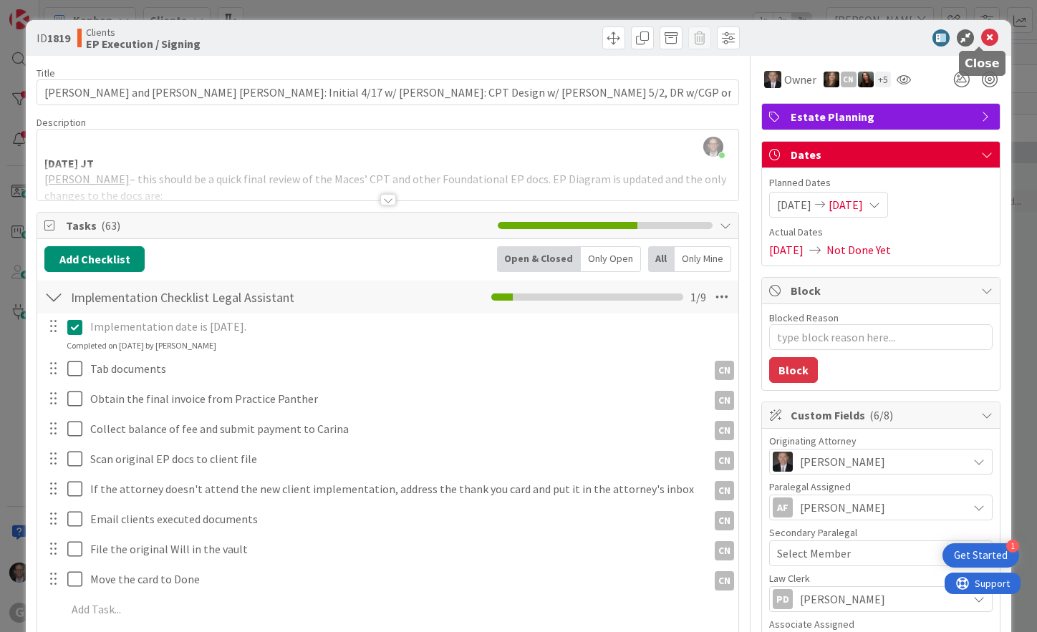
click at [981, 37] on icon at bounding box center [989, 37] width 17 height 17
